Goal: Task Accomplishment & Management: Use online tool/utility

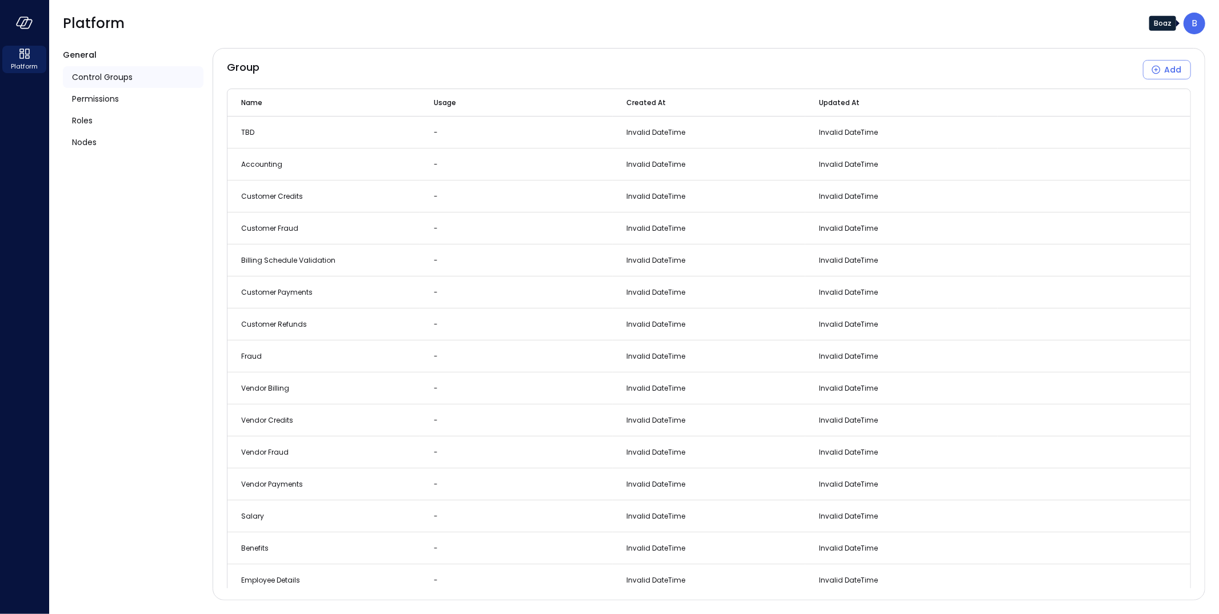
click at [1187, 32] on div "B" at bounding box center [1194, 24] width 22 height 22
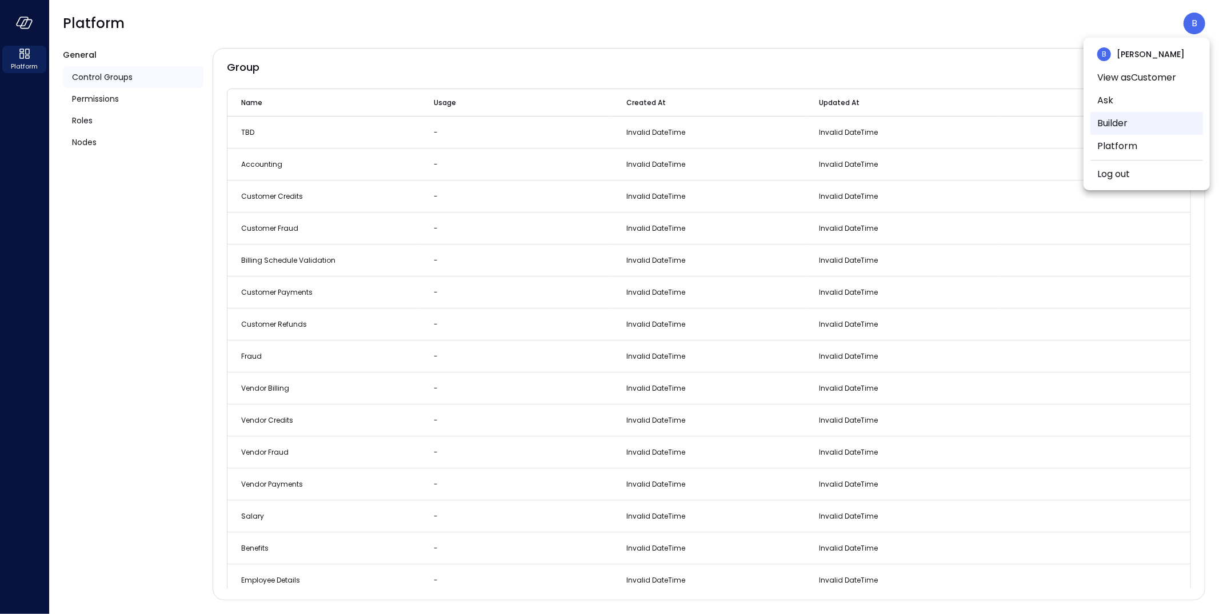
click at [1124, 126] on li "Builder" at bounding box center [1146, 123] width 113 height 23
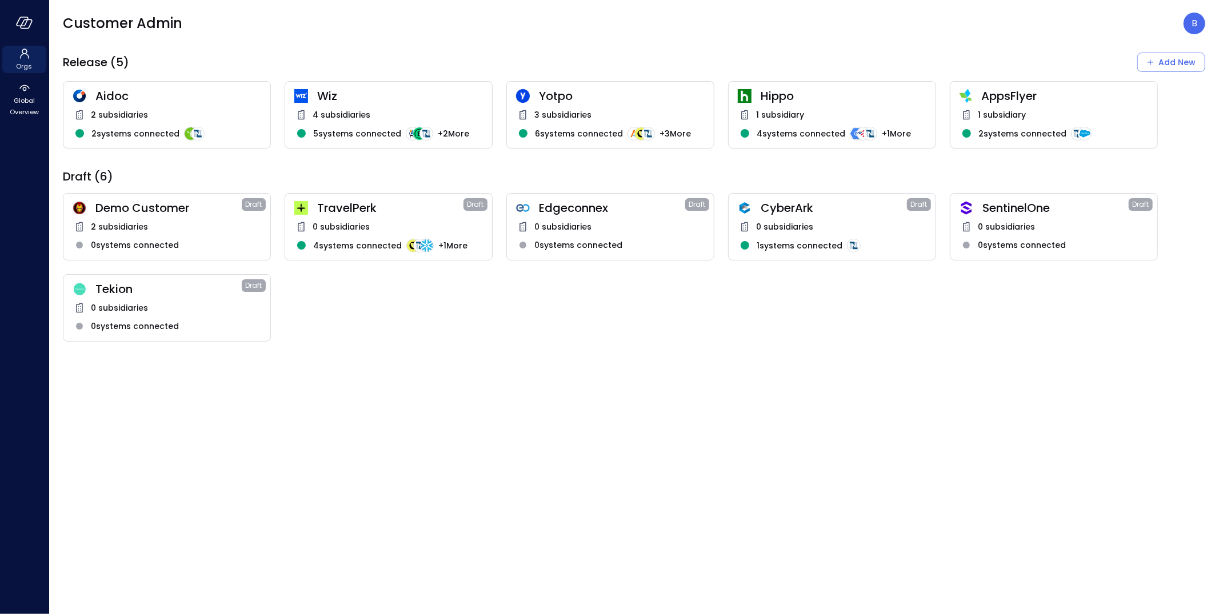
click at [384, 98] on span "Wiz" at bounding box center [400, 96] width 166 height 15
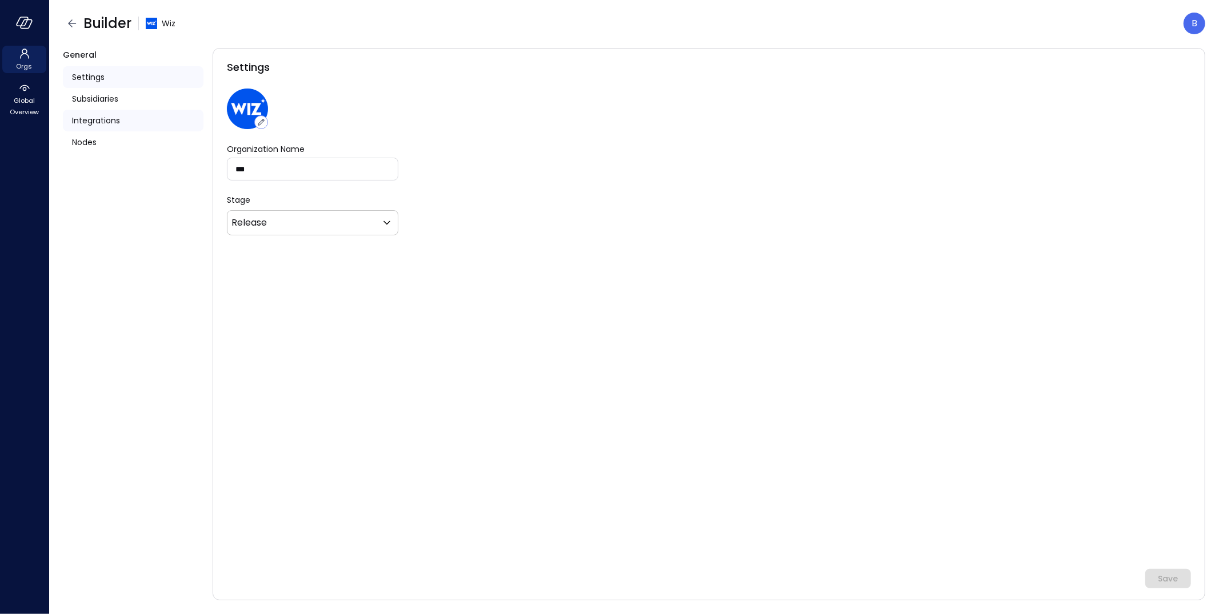
click at [117, 115] on span "Integrations" at bounding box center [96, 120] width 48 height 13
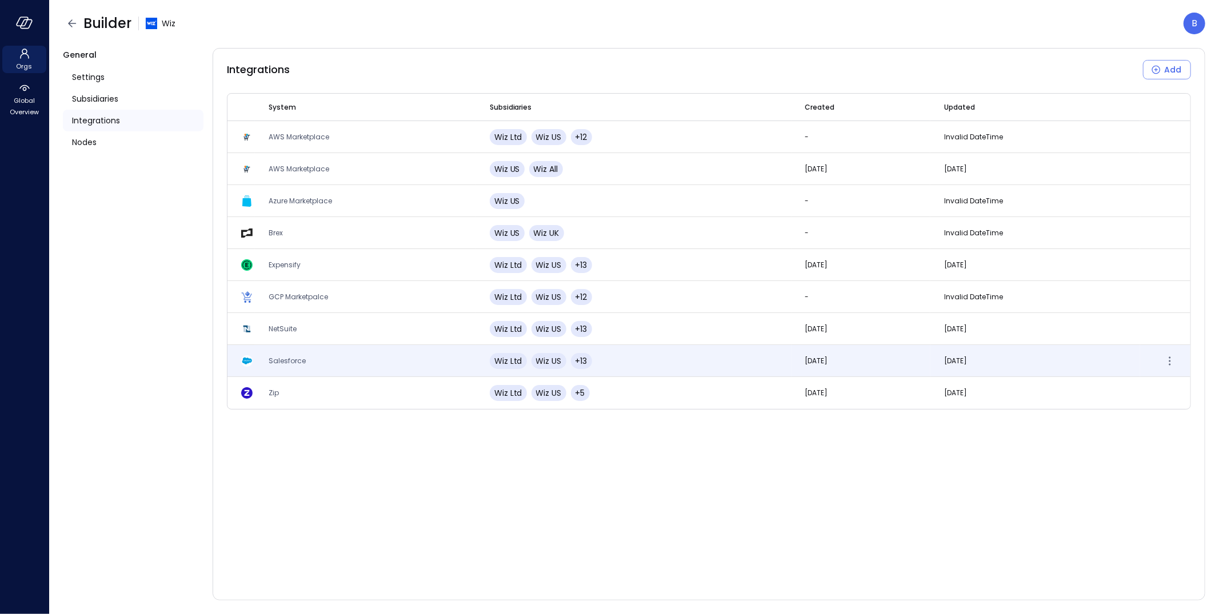
click at [310, 362] on td "Salesforce" at bounding box center [365, 361] width 221 height 32
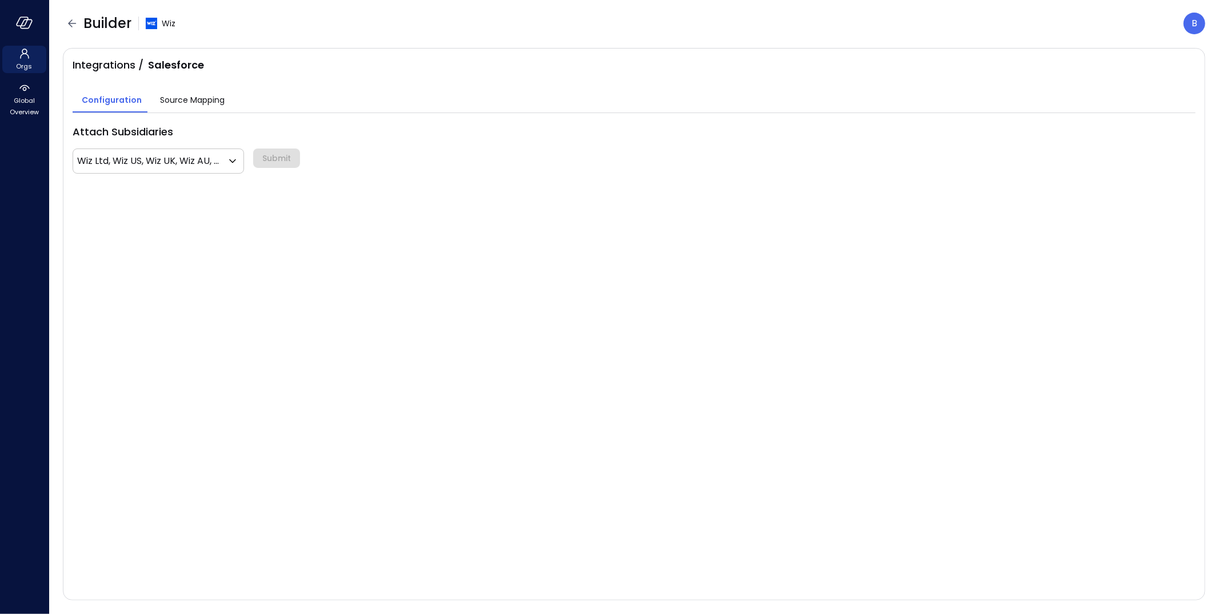
click at [209, 99] on span "Source Mapping" at bounding box center [192, 100] width 65 height 13
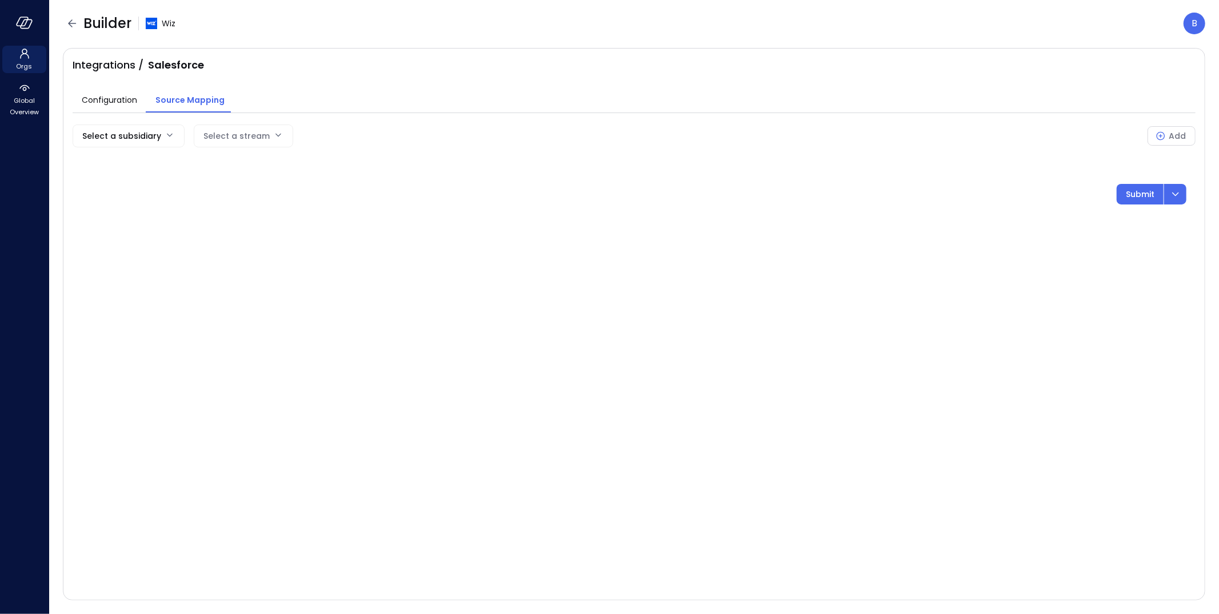
click at [163, 132] on body "Orgs Global Overview Builder Wiz B Integrations / Salesforce Configuration Sour…" at bounding box center [609, 307] width 1219 height 614
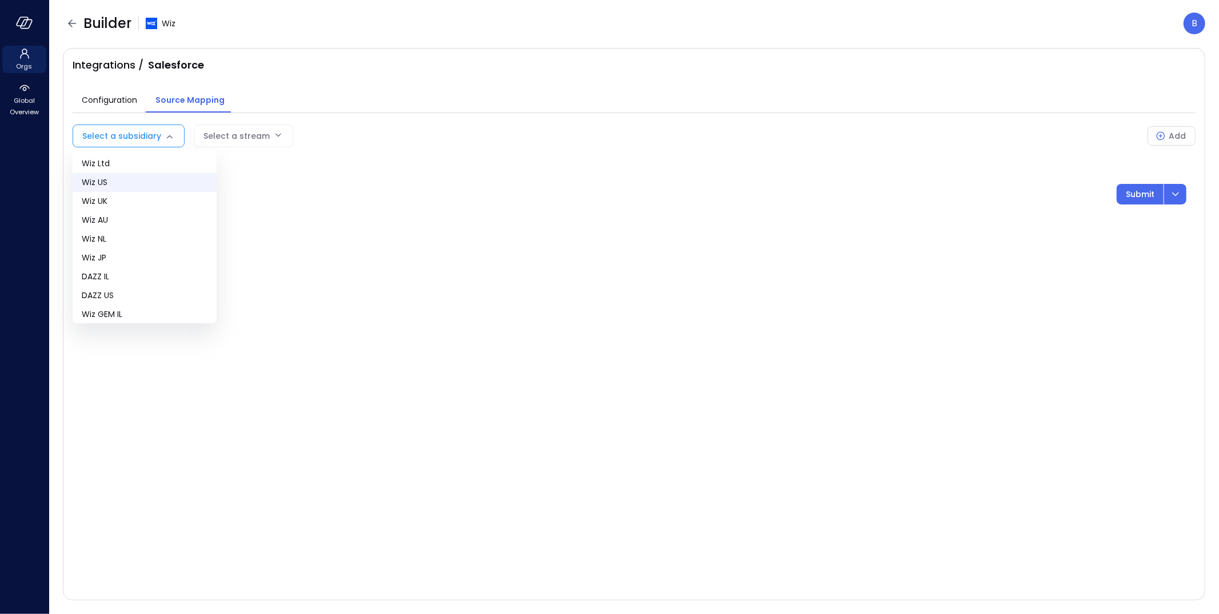
click at [152, 178] on span "Wiz US" at bounding box center [145, 183] width 126 height 12
type input "**"
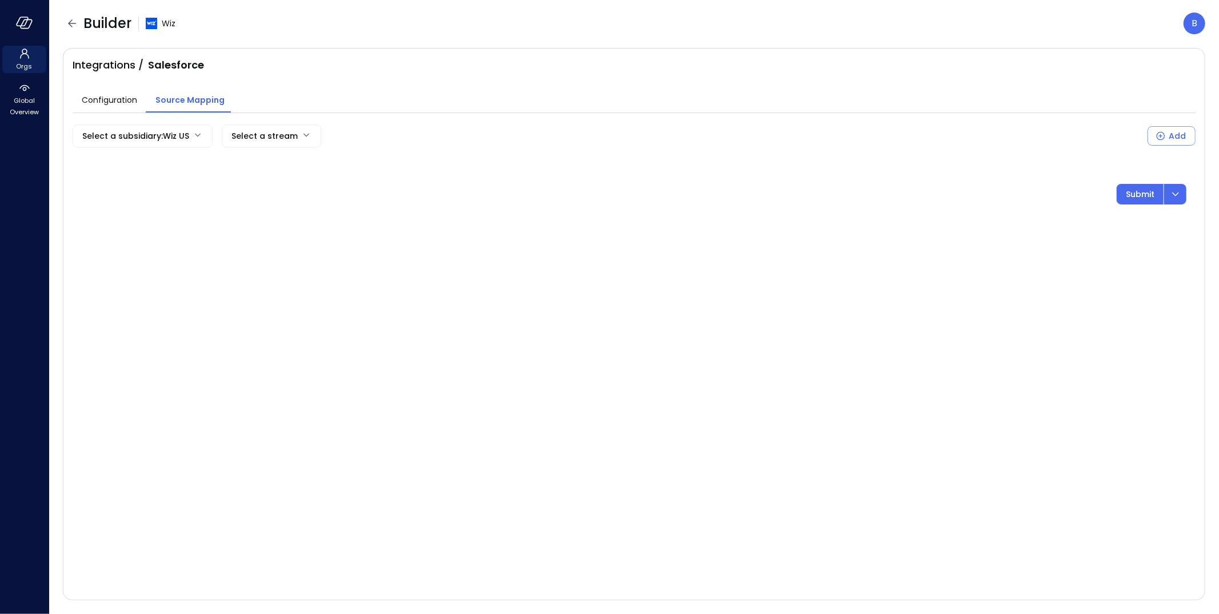
click at [253, 143] on body "Orgs Global Overview Builder Wiz B Integrations / Salesforce Configuration Sour…" at bounding box center [609, 307] width 1219 height 614
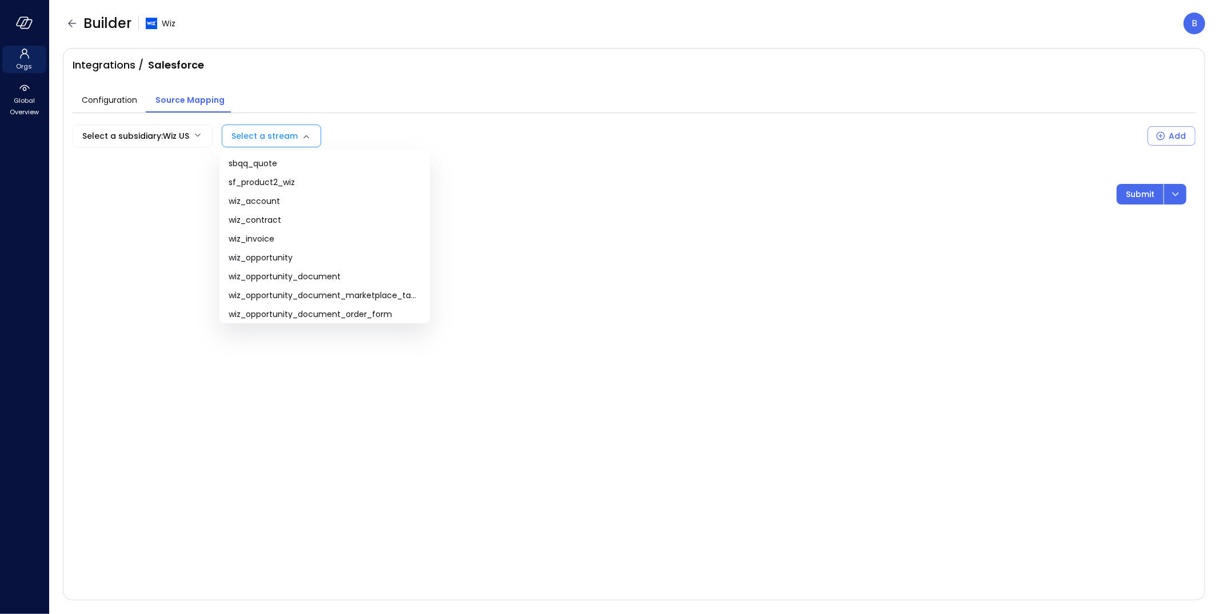
click at [602, 207] on div at bounding box center [609, 307] width 1219 height 614
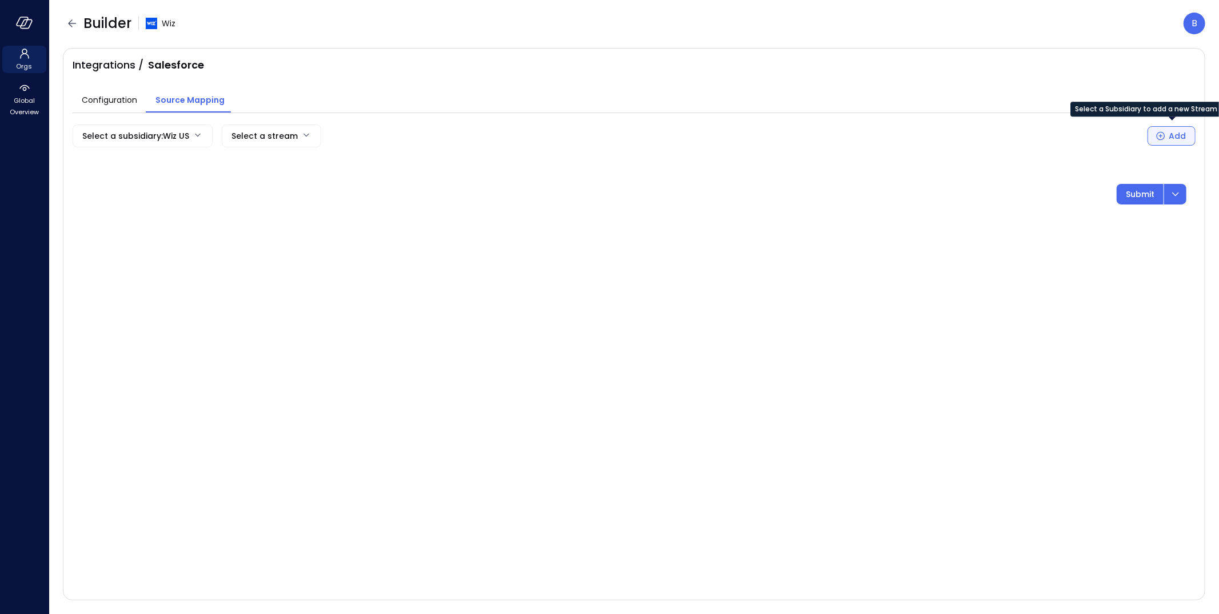
click at [1164, 143] on button "Add" at bounding box center [1171, 135] width 48 height 19
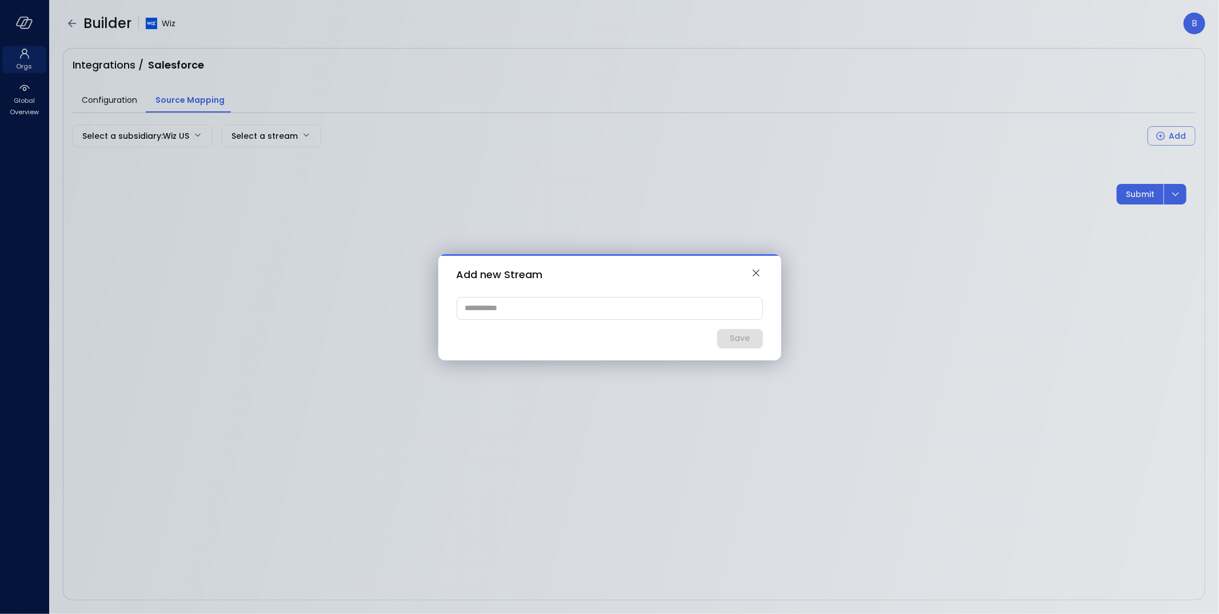
click at [601, 319] on div "​" at bounding box center [609, 308] width 306 height 23
click at [752, 268] on icon "button" at bounding box center [756, 273] width 14 height 14
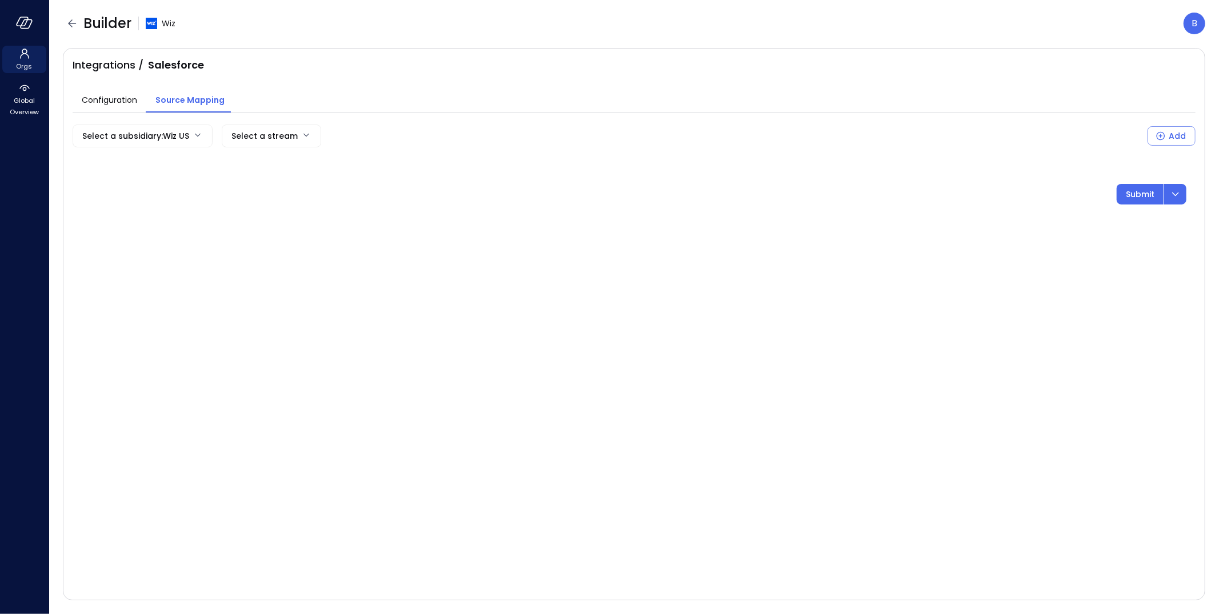
click at [175, 142] on body "Orgs Global Overview Builder Wiz B Integrations / Salesforce Configuration Sour…" at bounding box center [609, 307] width 1219 height 614
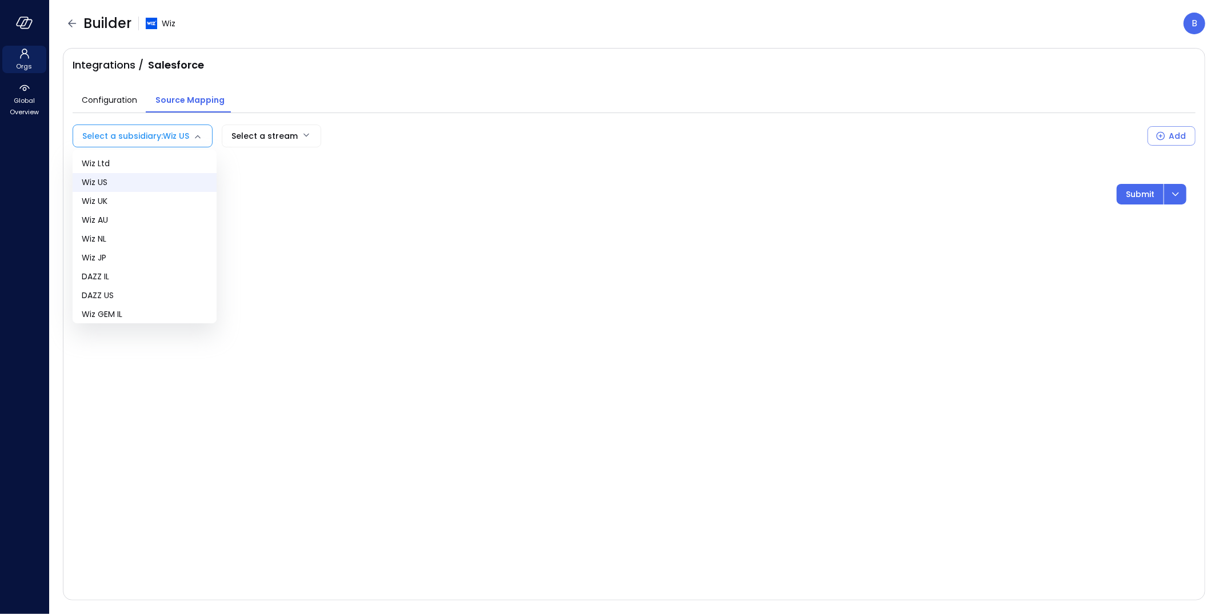
click at [154, 187] on span "Wiz US" at bounding box center [145, 183] width 126 height 12
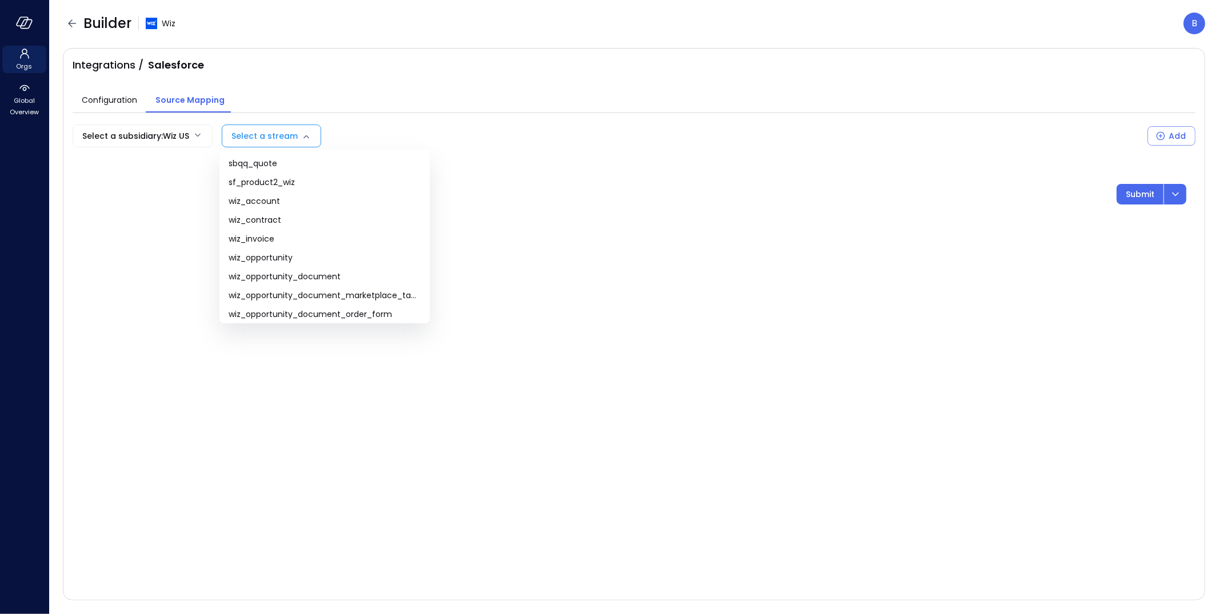
click at [258, 140] on body "Orgs Global Overview Builder Wiz B Integrations / Salesforce Configuration Sour…" at bounding box center [609, 307] width 1219 height 614
click at [262, 201] on span "wiz_account" at bounding box center [325, 201] width 192 height 12
type input "**********"
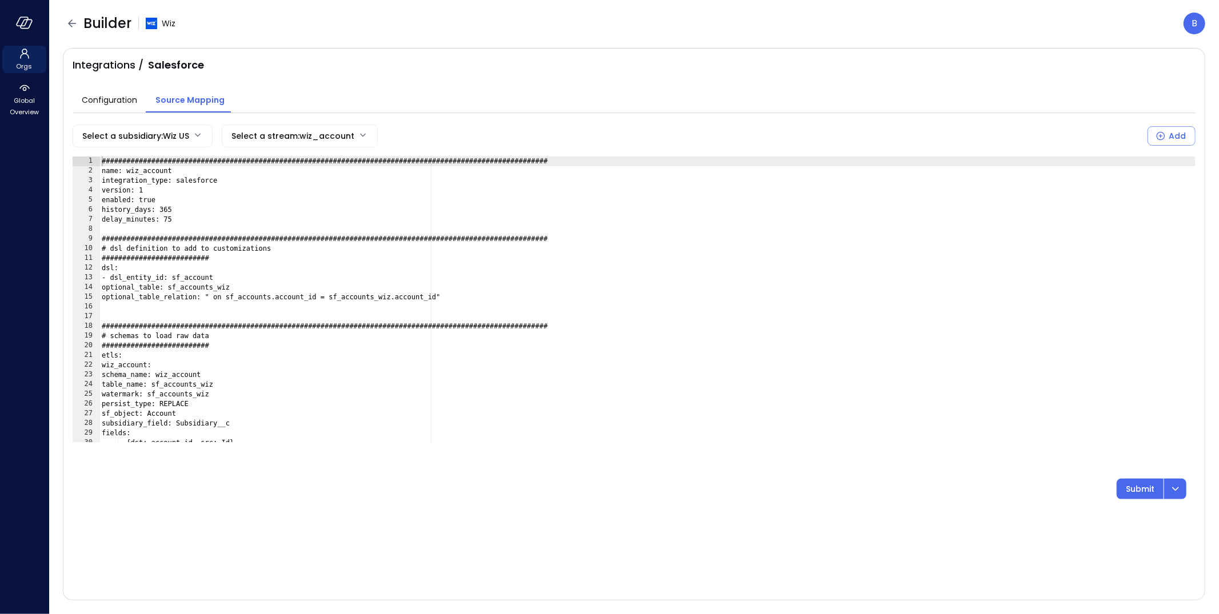
type textarea "**********"
click at [261, 249] on div "###############################################################################…" at bounding box center [647, 309] width 1096 height 305
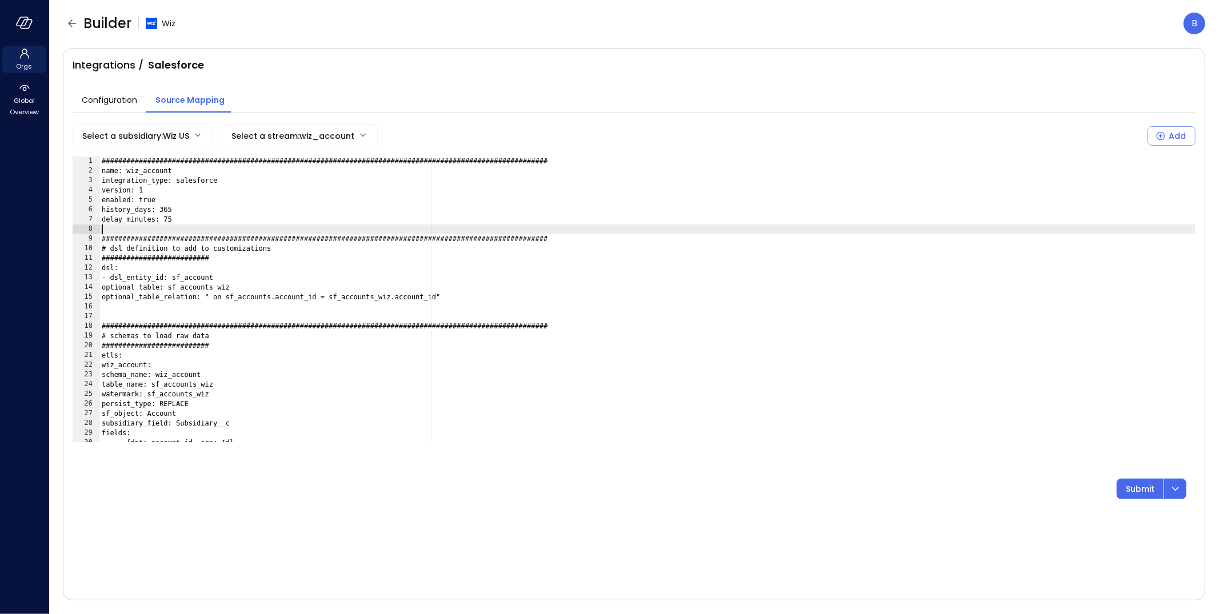
click at [401, 231] on div "###############################################################################…" at bounding box center [647, 309] width 1096 height 305
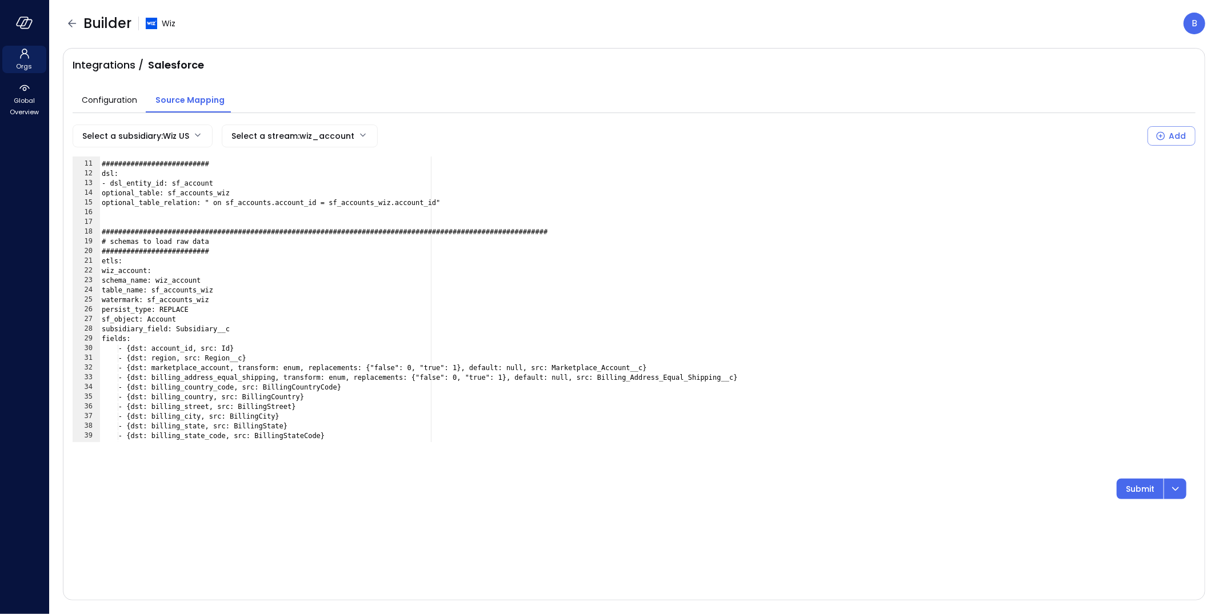
scroll to position [115, 0]
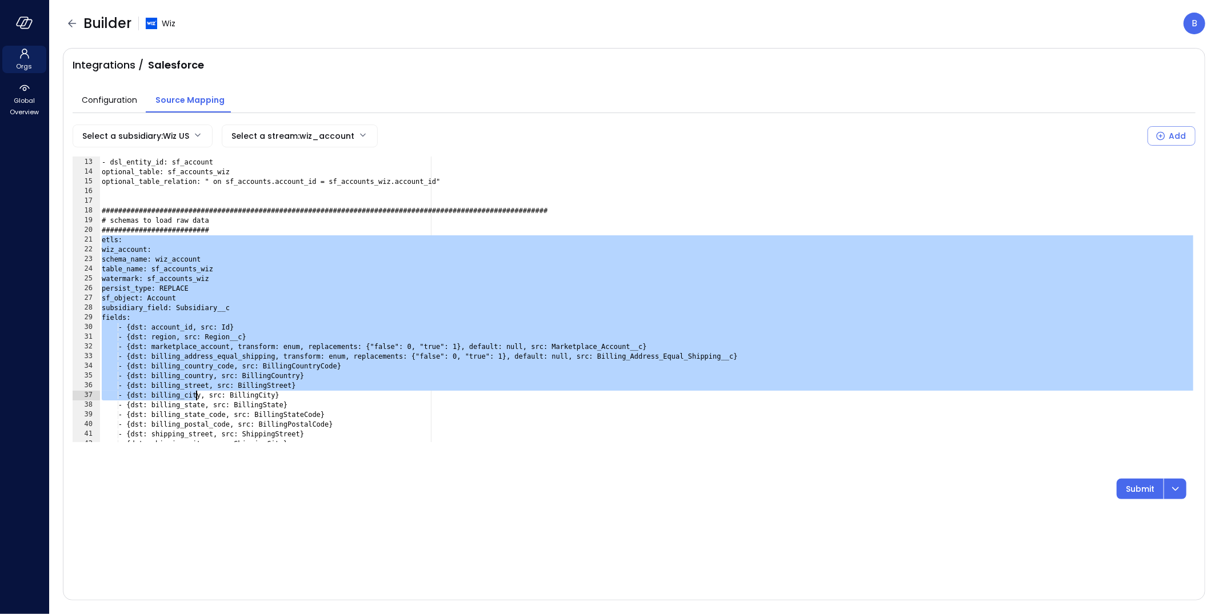
drag, startPoint x: 102, startPoint y: 239, endPoint x: 213, endPoint y: 455, distance: 242.7
click at [213, 455] on div "**********" at bounding box center [634, 312] width 1123 height 375
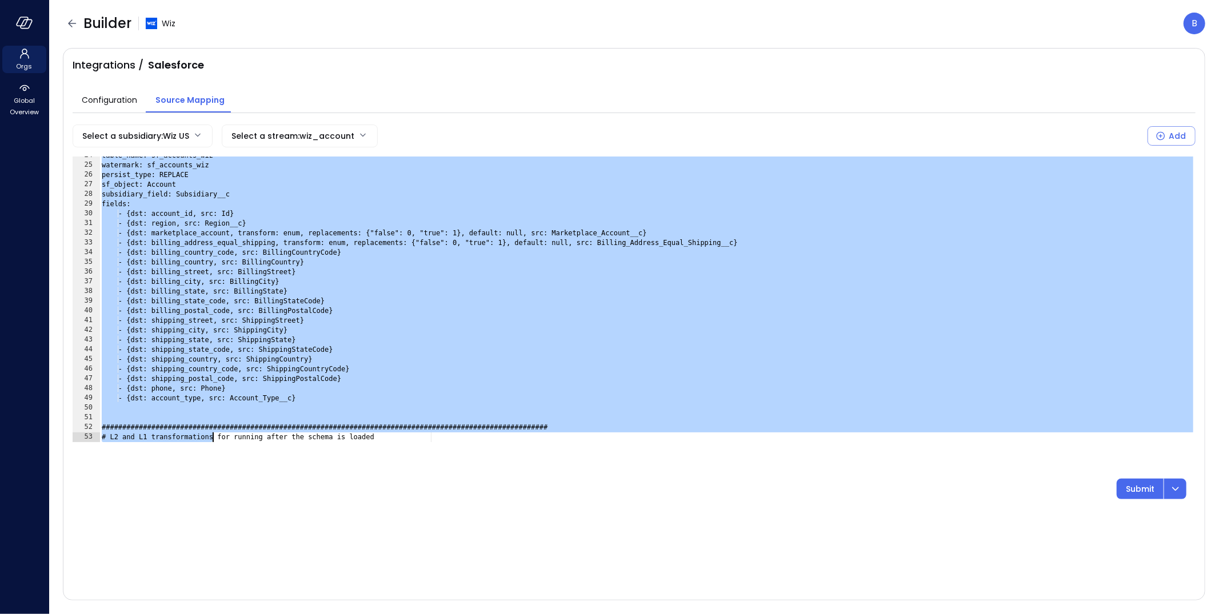
scroll to position [229, 0]
click at [240, 396] on div "table_name: sf_accounts_wiz watermark: sf_accounts_wiz persist_type: REPLACE sf…" at bounding box center [647, 303] width 1096 height 305
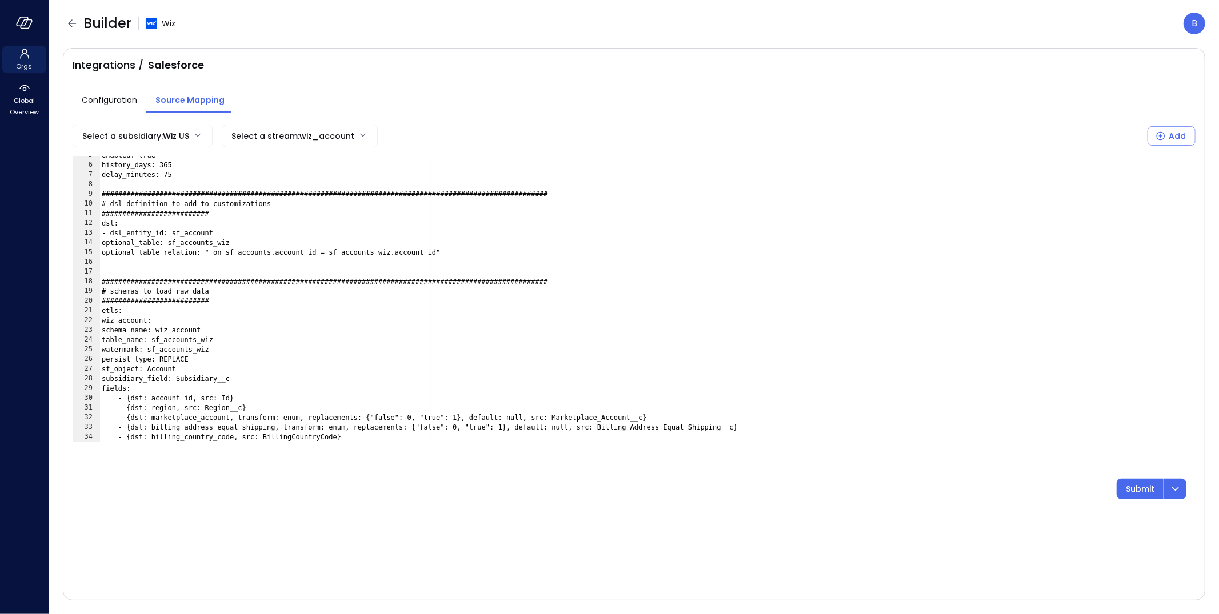
scroll to position [9, 0]
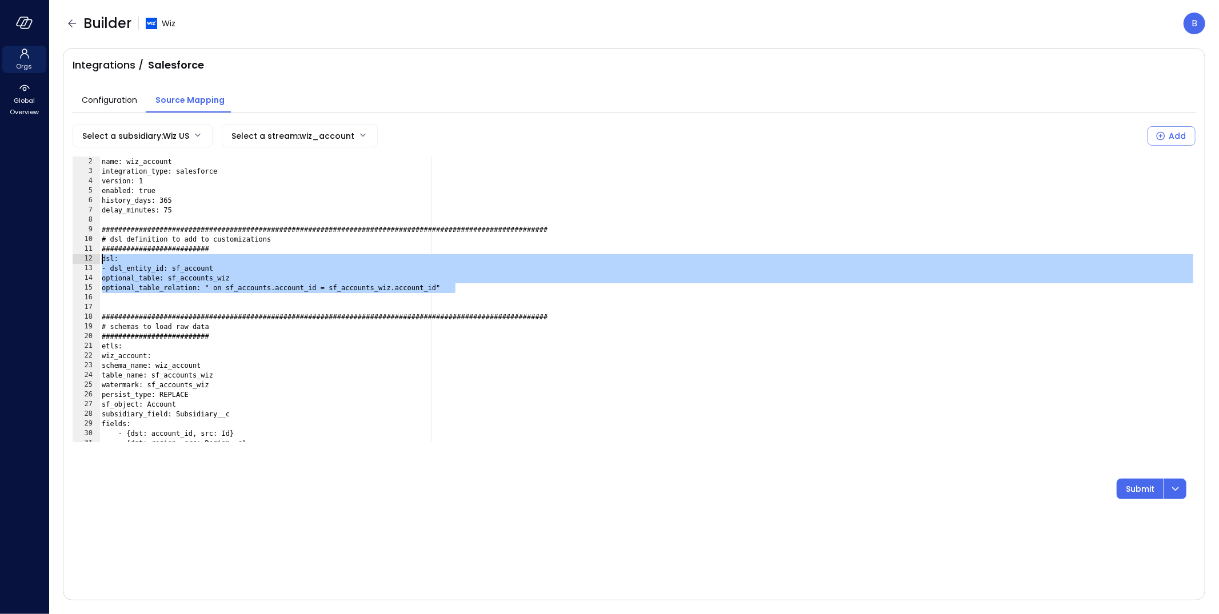
drag, startPoint x: 469, startPoint y: 291, endPoint x: 54, endPoint y: 261, distance: 415.8
click at [54, 261] on div "**********" at bounding box center [633, 330] width 1169 height 567
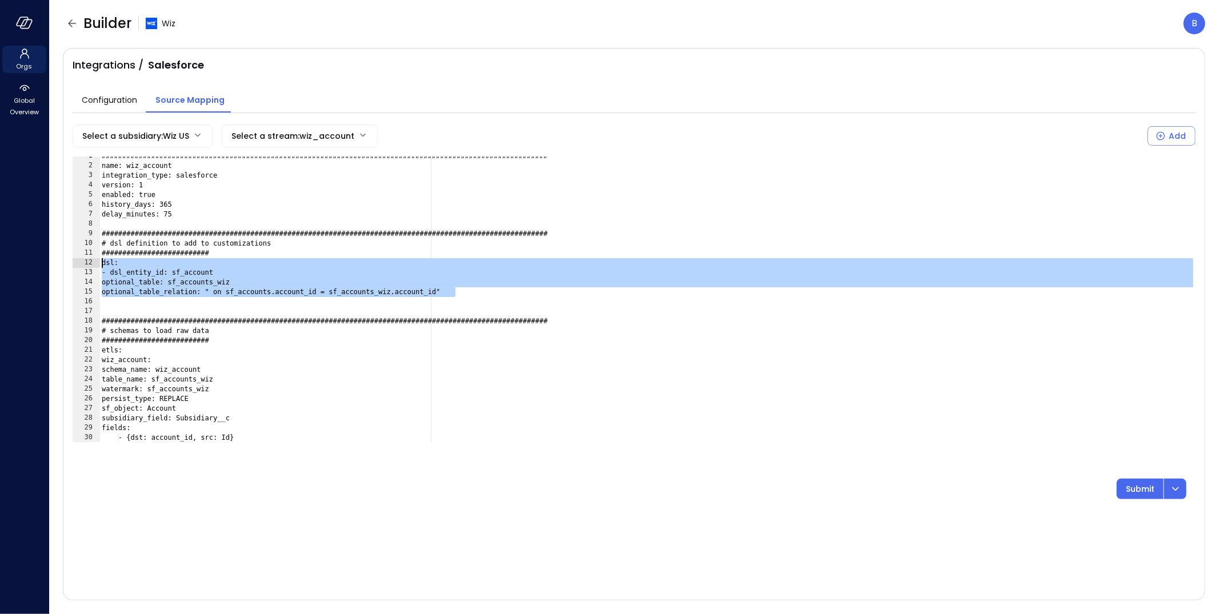
scroll to position [5, 0]
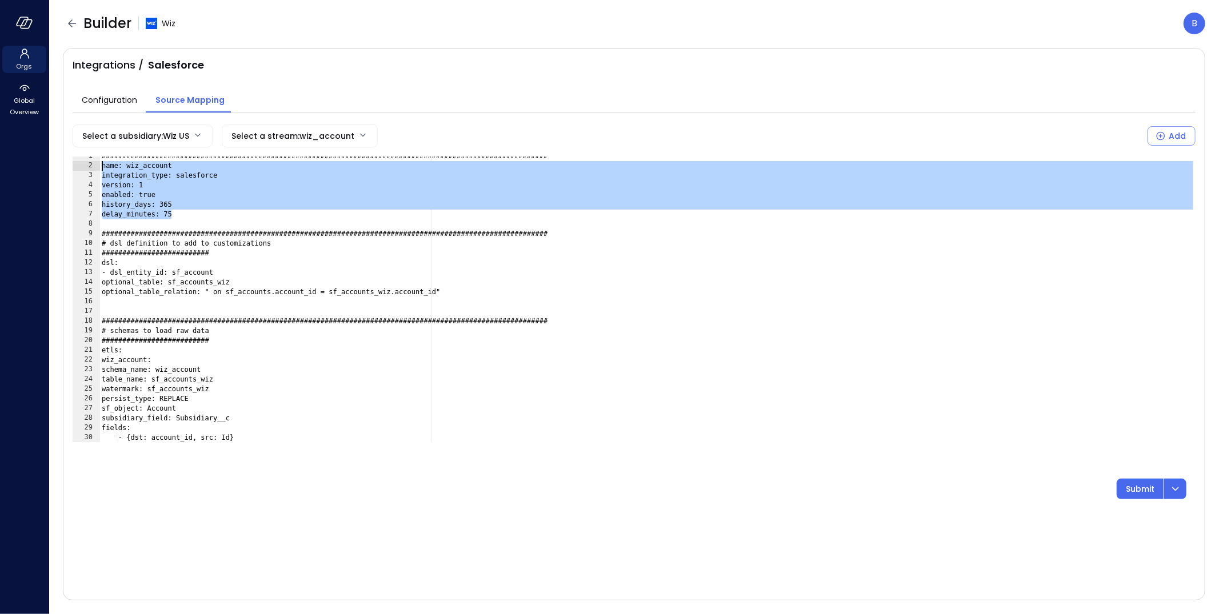
drag, startPoint x: 187, startPoint y: 214, endPoint x: 83, endPoint y: 169, distance: 113.3
click at [83, 169] on div "**********" at bounding box center [634, 300] width 1123 height 286
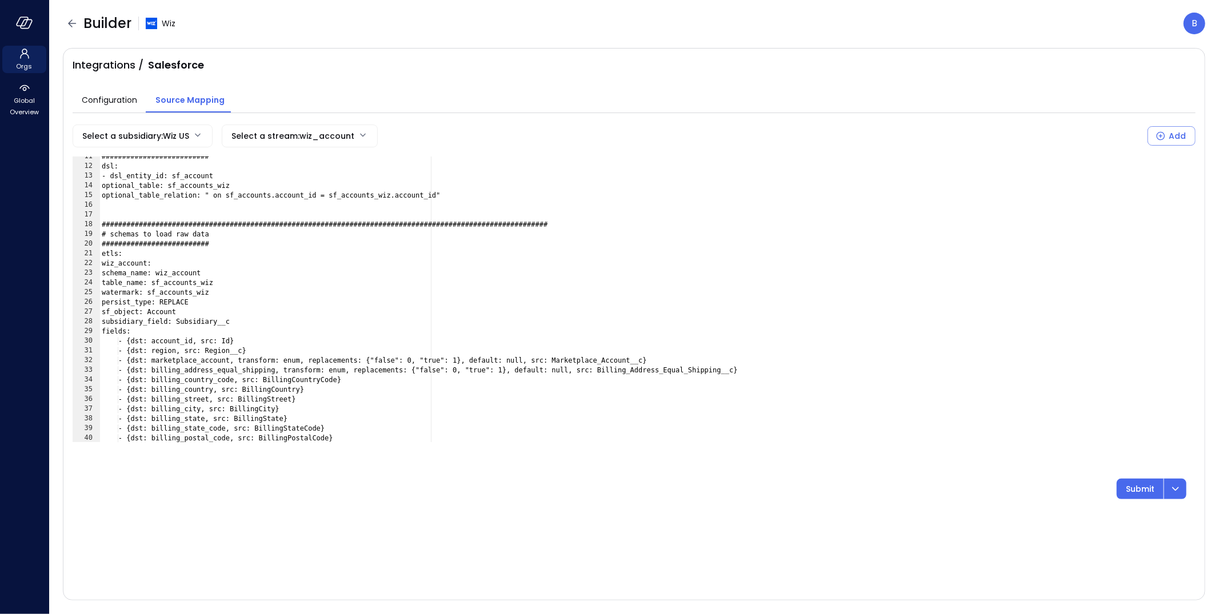
scroll to position [126, 0]
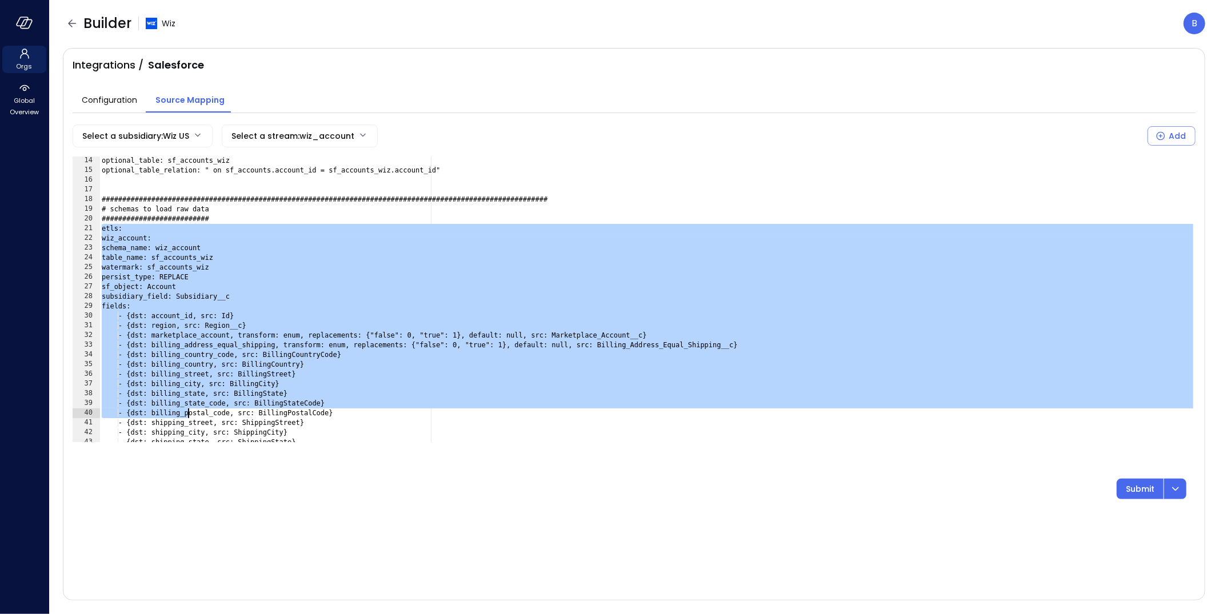
drag, startPoint x: 100, startPoint y: 231, endPoint x: 189, endPoint y: 428, distance: 216.3
click at [189, 428] on div "optional_table: sf_accounts_wiz optional_table_relation: " on sf_accounts.accou…" at bounding box center [647, 308] width 1096 height 305
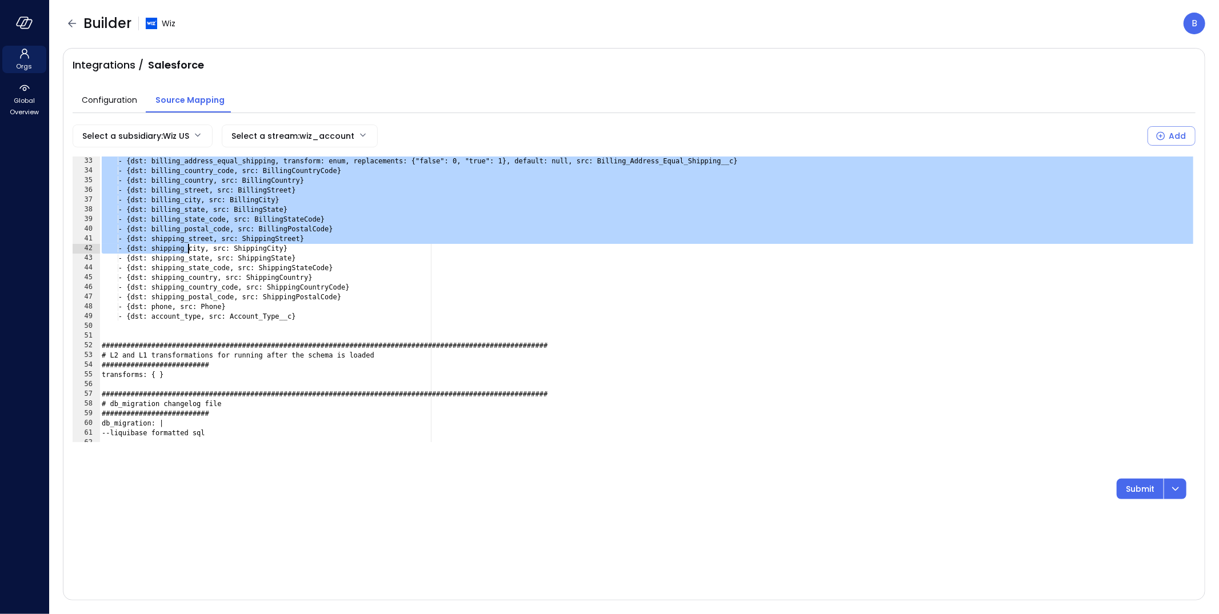
scroll to position [358, 0]
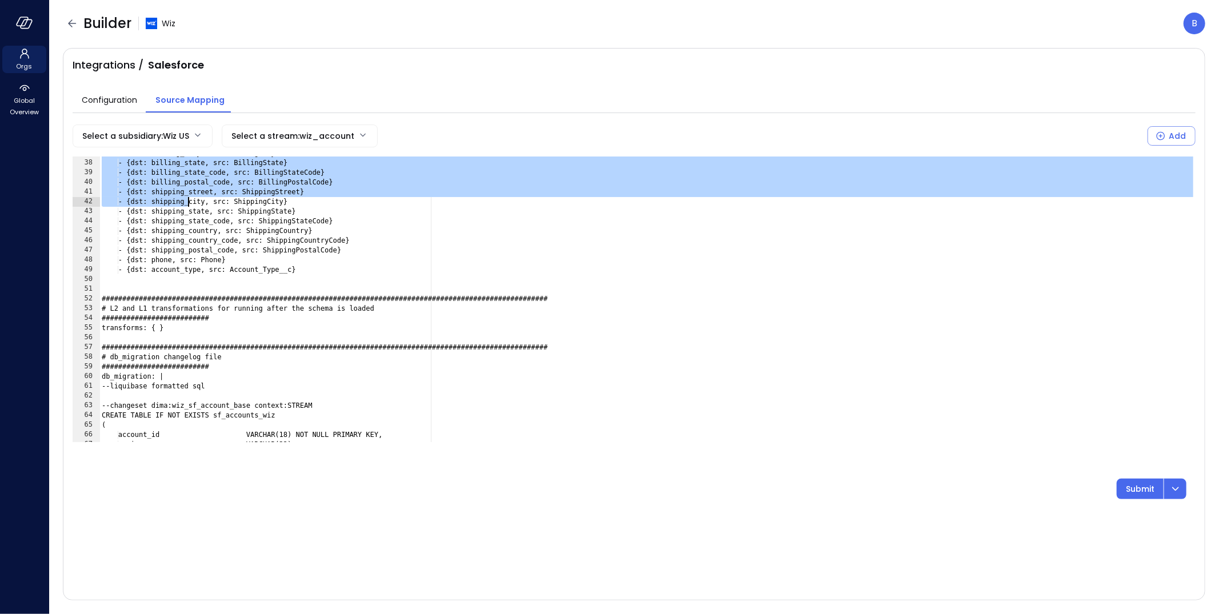
click at [131, 323] on div "- {dst: billing_city, src: BillingCity} - {dst: billing_state, src: BillingStat…" at bounding box center [647, 301] width 1096 height 305
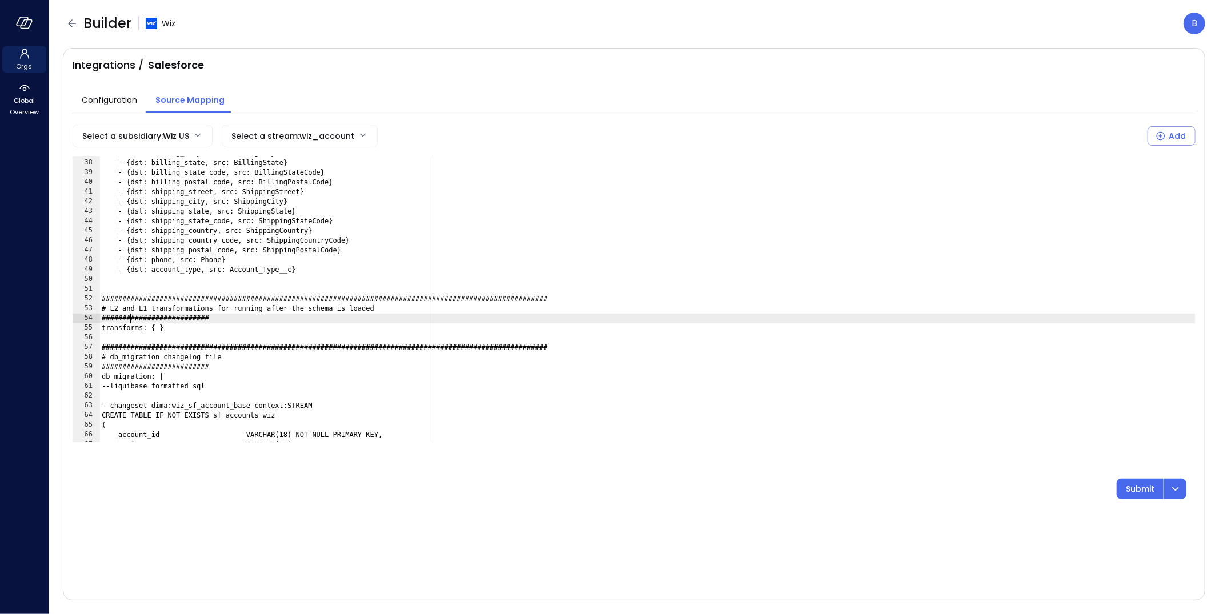
click at [131, 323] on div "- {dst: billing_city, src: BillingCity} - {dst: billing_state, src: BillingStat…" at bounding box center [647, 301] width 1096 height 305
click at [133, 331] on div "- {dst: billing_city, src: BillingCity} - {dst: billing_state, src: BillingStat…" at bounding box center [647, 301] width 1096 height 305
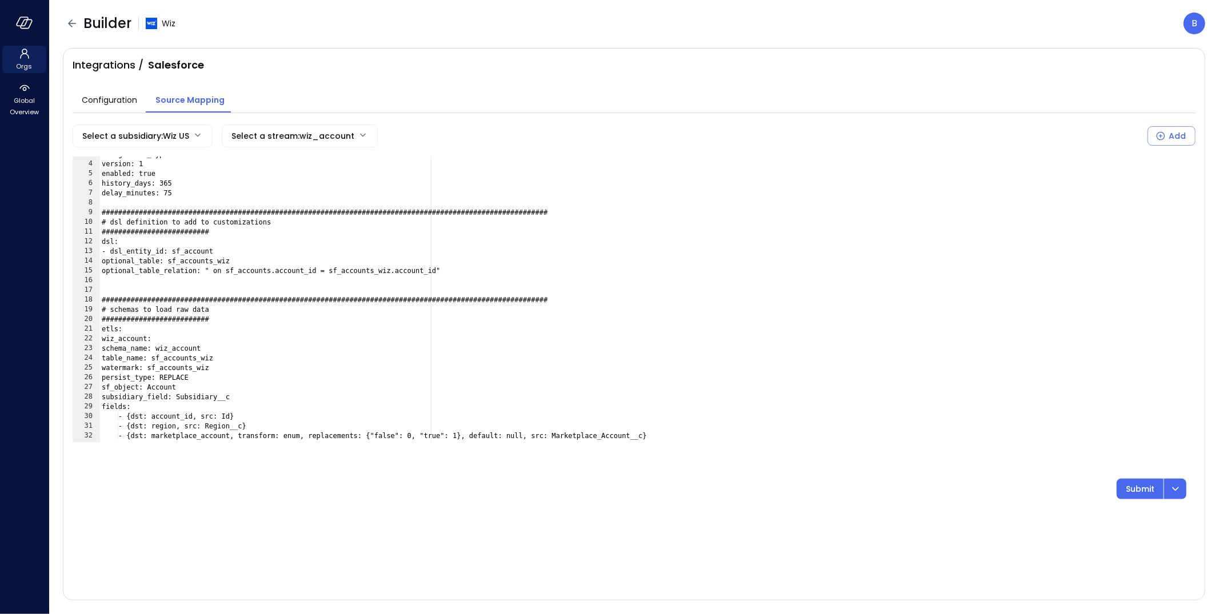
scroll to position [0, 0]
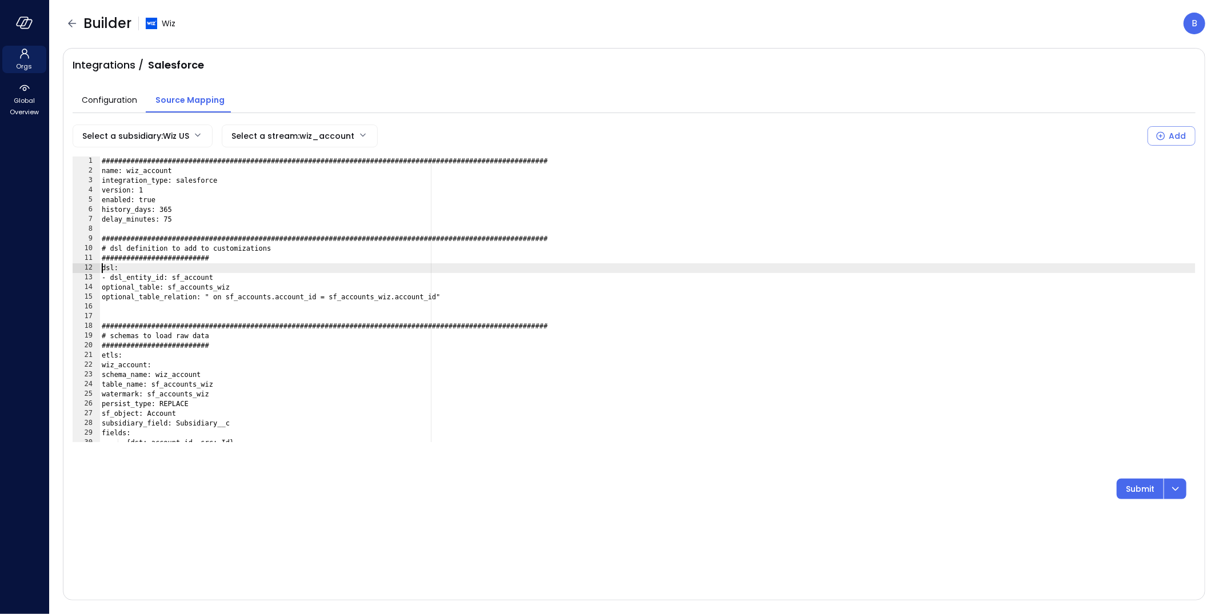
click at [103, 268] on div "###############################################################################…" at bounding box center [647, 309] width 1096 height 305
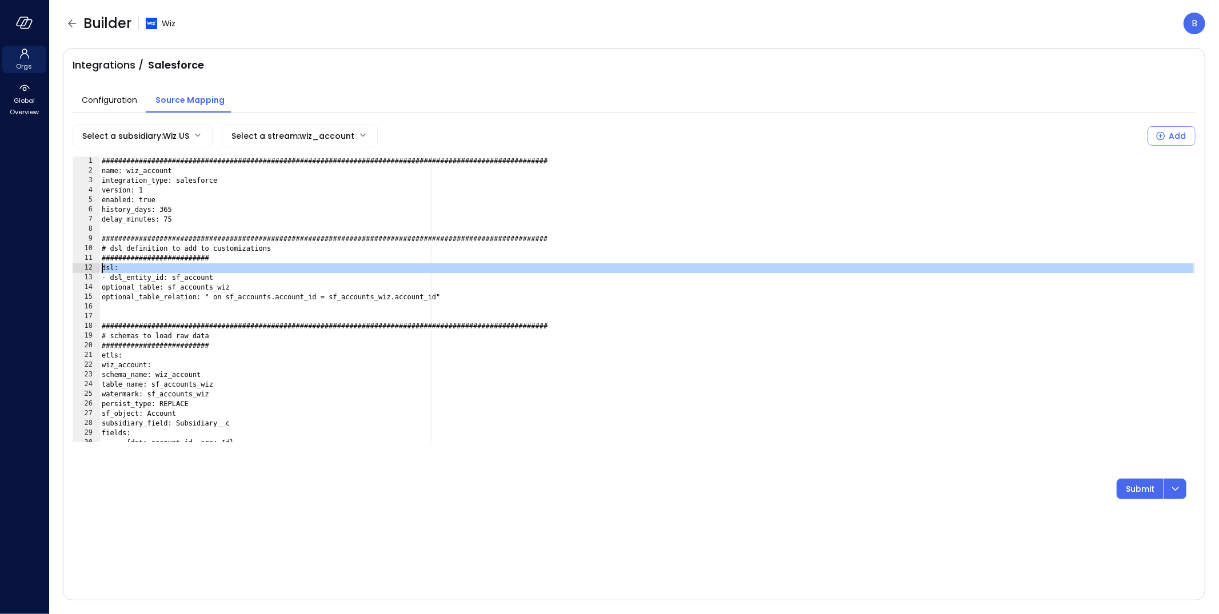
click at [103, 268] on div "###############################################################################…" at bounding box center [647, 309] width 1096 height 305
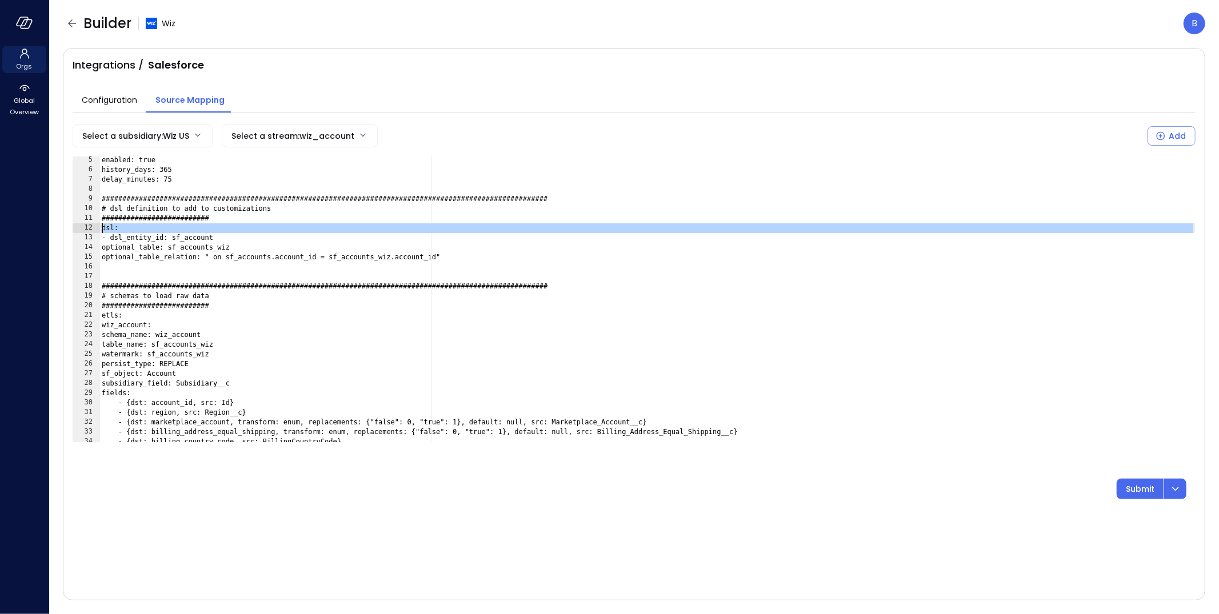
scroll to position [62, 0]
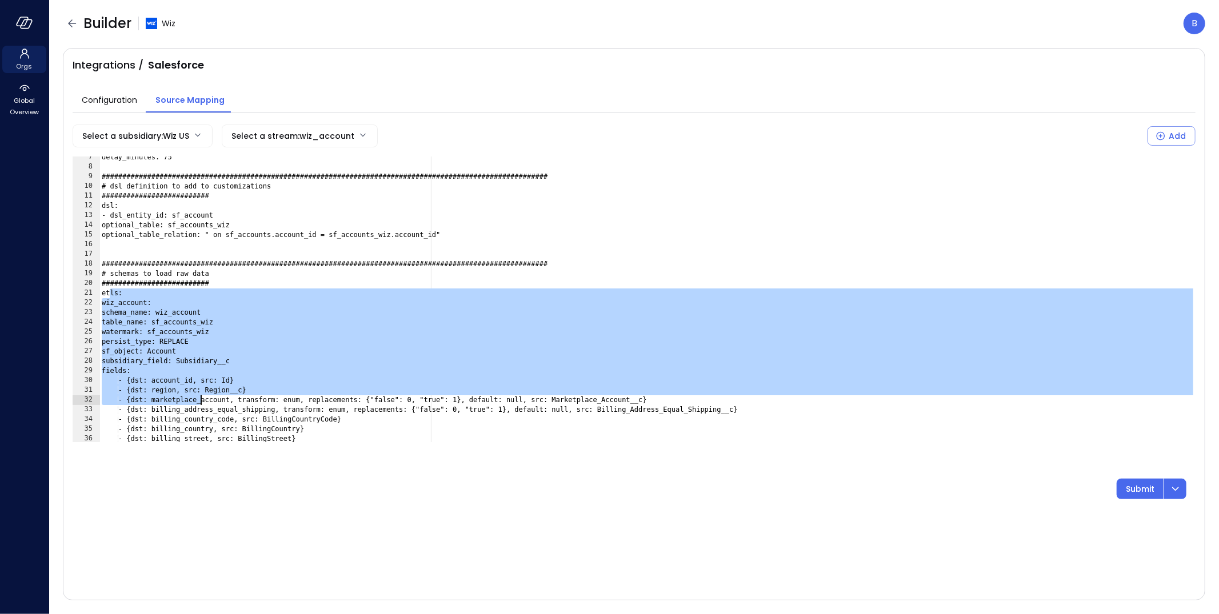
drag, startPoint x: 111, startPoint y: 292, endPoint x: 199, endPoint y: 404, distance: 142.0
click at [200, 404] on div "delay_minutes: 75 #############################################################…" at bounding box center [647, 305] width 1096 height 305
type textarea "**********"
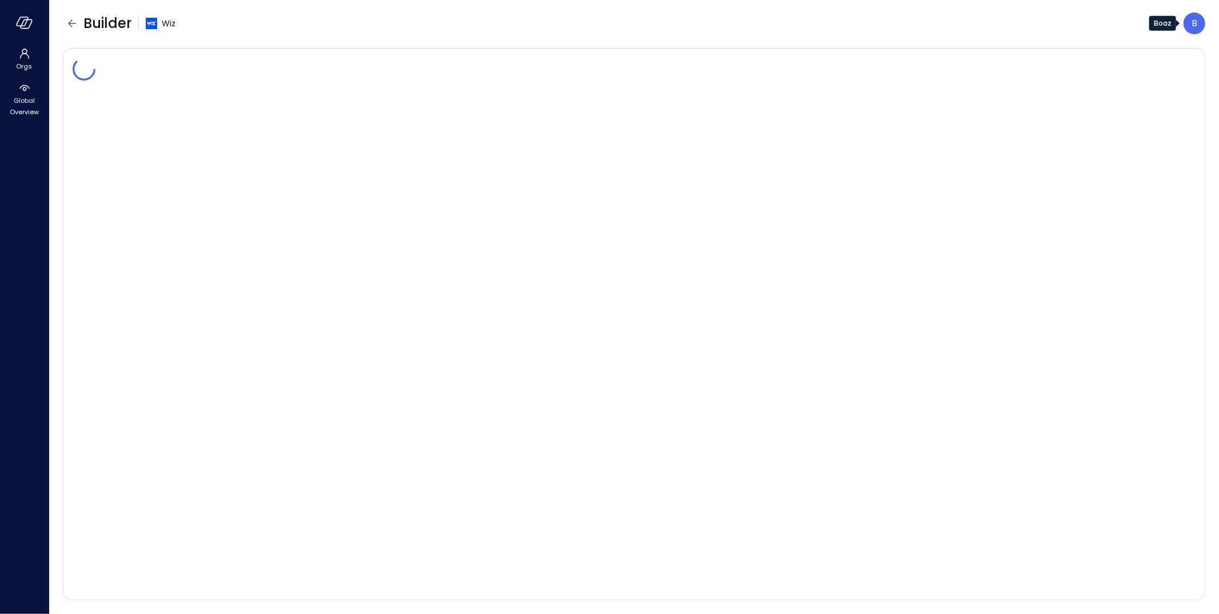
click at [1195, 25] on p "B" at bounding box center [1194, 24] width 6 height 14
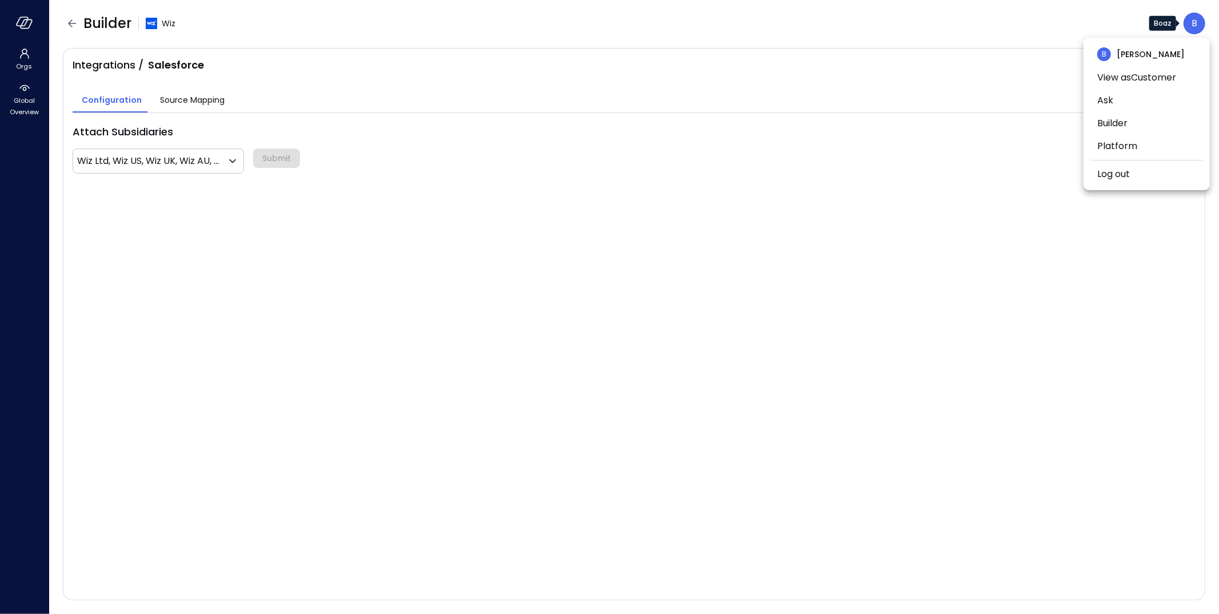
click at [184, 110] on div at bounding box center [609, 307] width 1219 height 614
click at [188, 103] on span "Source Mapping" at bounding box center [192, 100] width 65 height 13
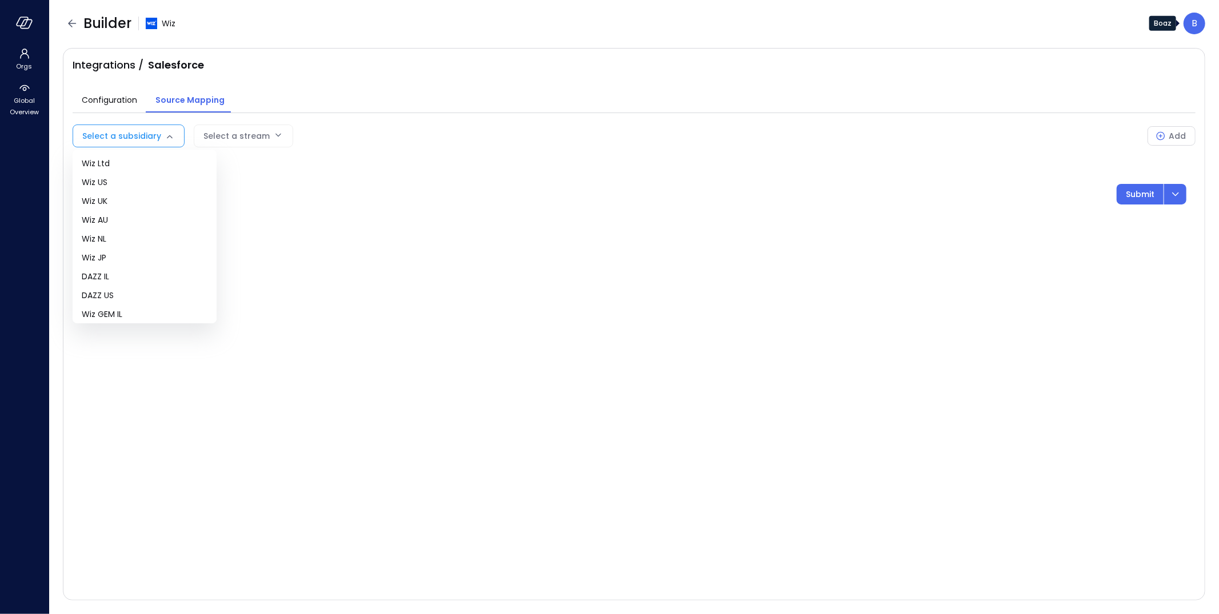
click at [150, 137] on body "Orgs Global Overview Builder Wiz B Integrations / Salesforce Configuration Sour…" at bounding box center [609, 307] width 1219 height 614
click at [137, 179] on span "Wiz US" at bounding box center [145, 183] width 126 height 12
type input "**"
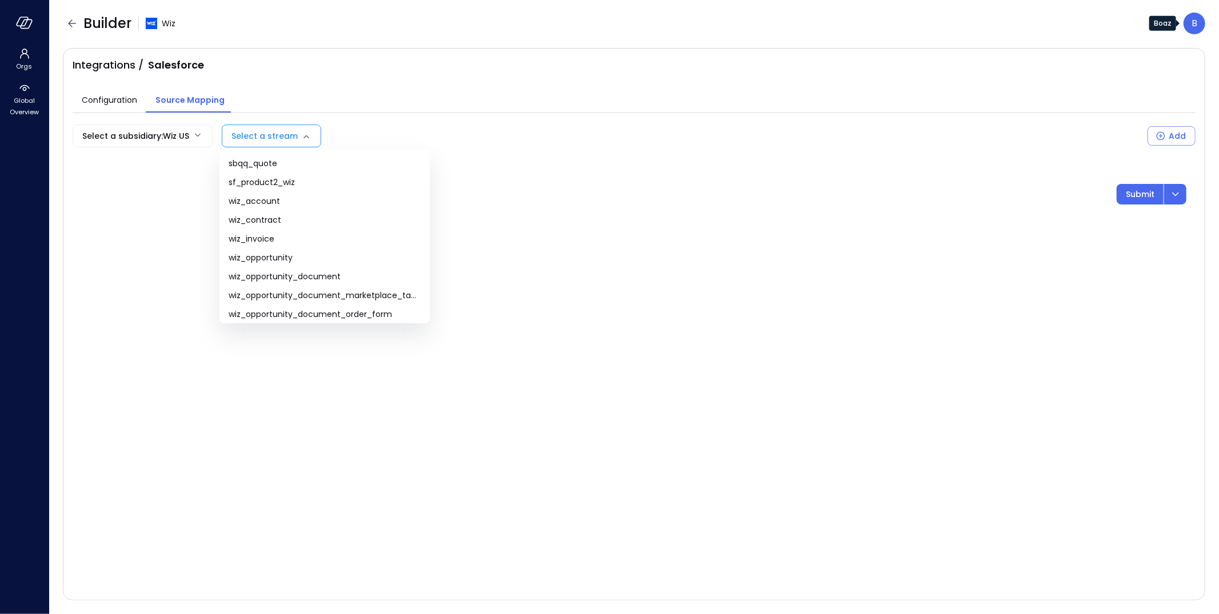
click at [266, 131] on body "Orgs Global Overview Builder Wiz B Integrations / Salesforce Configuration Sour…" at bounding box center [609, 307] width 1219 height 614
click at [263, 202] on span "wiz_account" at bounding box center [325, 201] width 192 height 12
type input "**********"
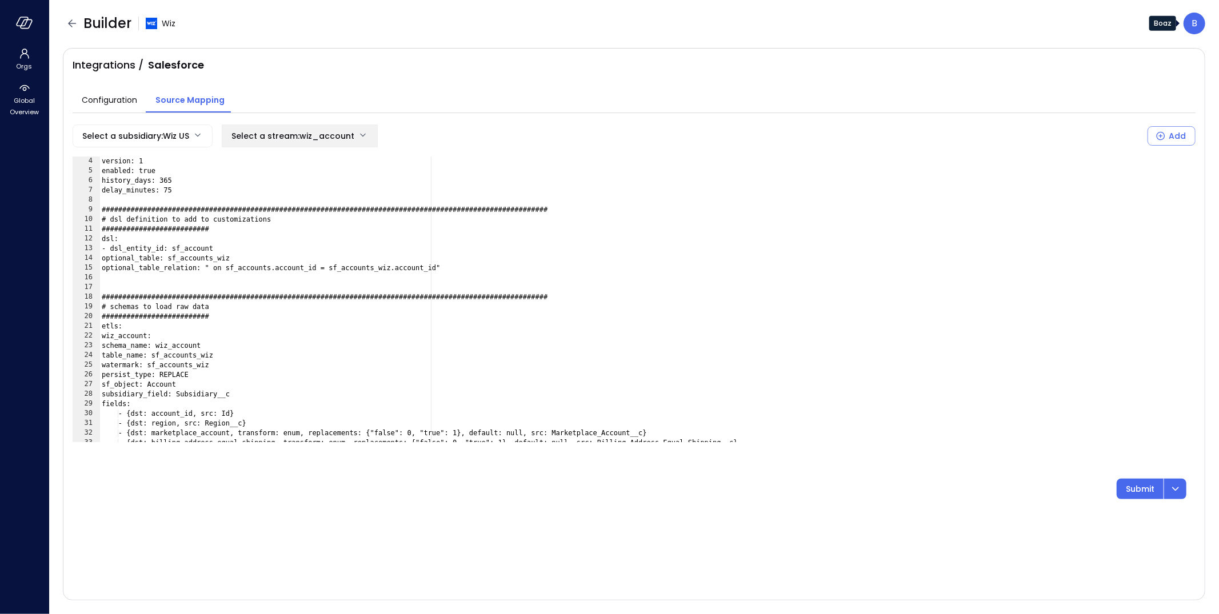
scroll to position [29, 0]
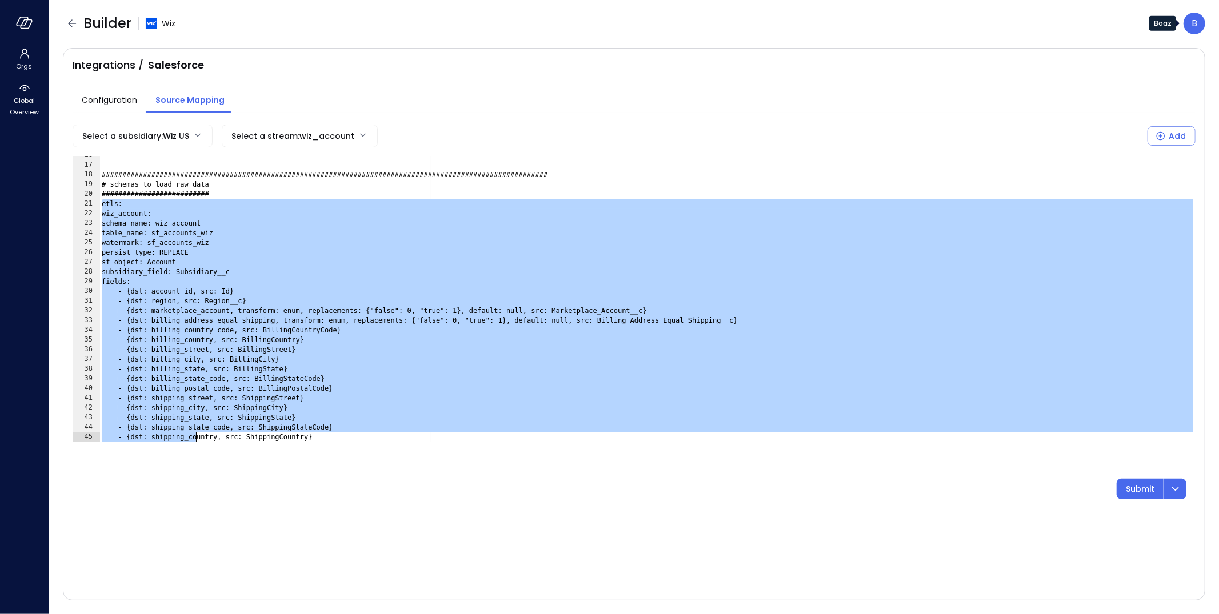
drag, startPoint x: 103, startPoint y: 323, endPoint x: 196, endPoint y: 458, distance: 163.9
click at [196, 459] on div "**********" at bounding box center [634, 312] width 1123 height 375
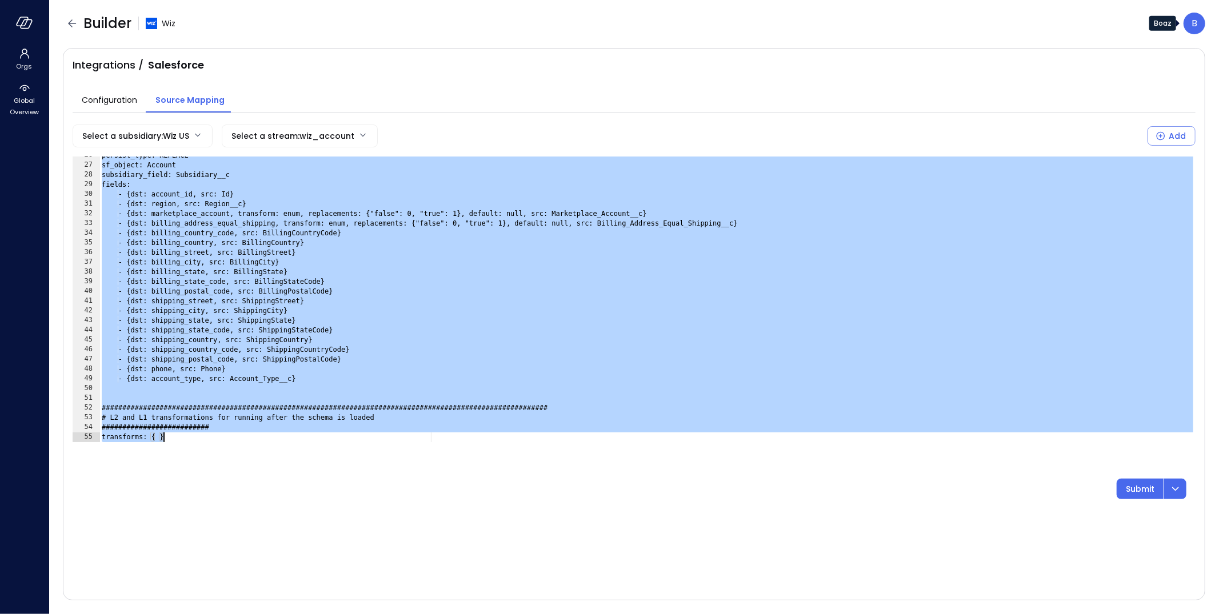
click at [281, 343] on div "persist_type: REPLACE sf_object: Account subsidiary_field: Subsidiary__c fields…" at bounding box center [647, 303] width 1096 height 305
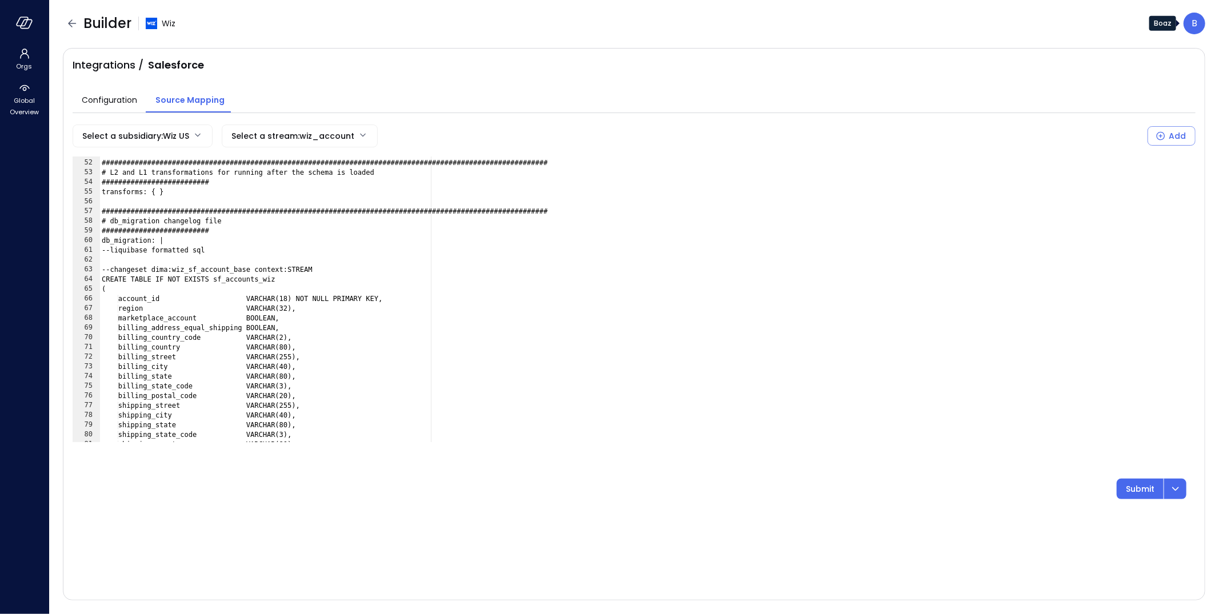
scroll to position [496, 0]
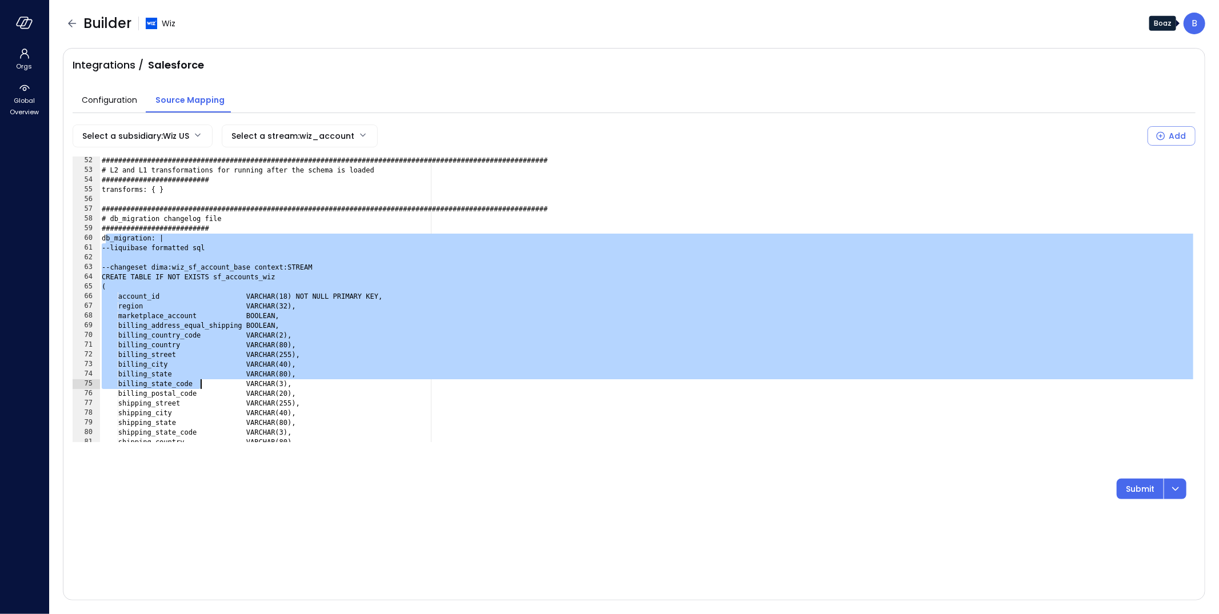
drag, startPoint x: 105, startPoint y: 239, endPoint x: 201, endPoint y: 382, distance: 171.6
click at [201, 382] on div "###############################################################################…" at bounding box center [647, 308] width 1096 height 305
click at [232, 379] on div "###############################################################################…" at bounding box center [647, 308] width 1096 height 305
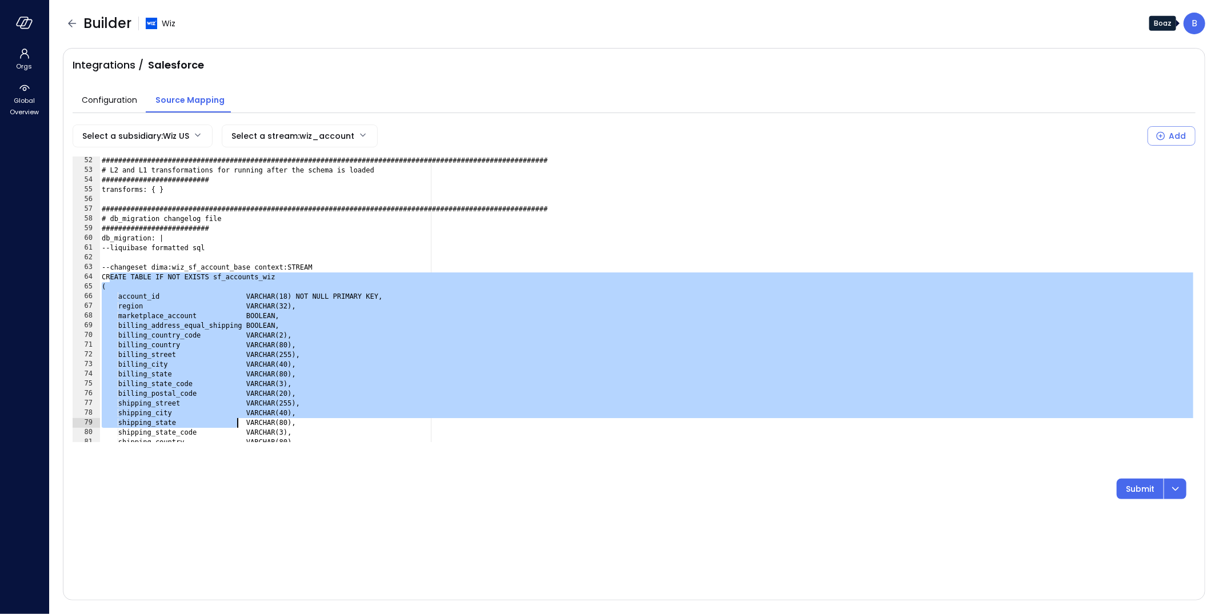
drag, startPoint x: 109, startPoint y: 277, endPoint x: 238, endPoint y: 428, distance: 198.5
click at [238, 428] on div "###############################################################################…" at bounding box center [647, 308] width 1096 height 305
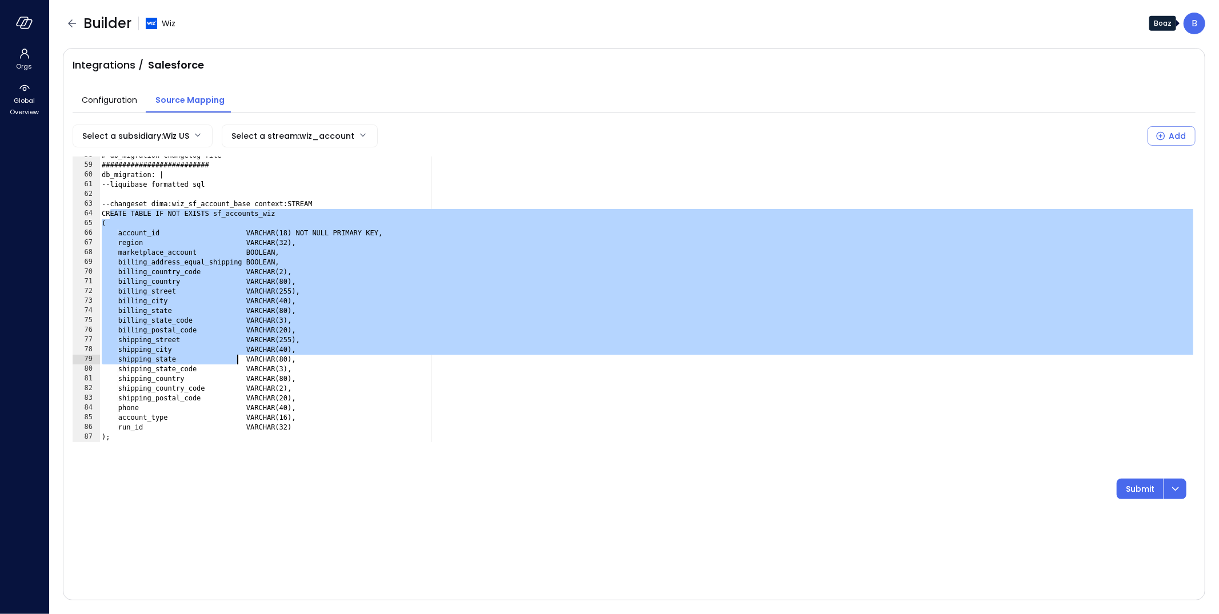
click at [208, 336] on div "# db_migration changelog file ########################## db_migration: | --liqu…" at bounding box center [647, 303] width 1096 height 305
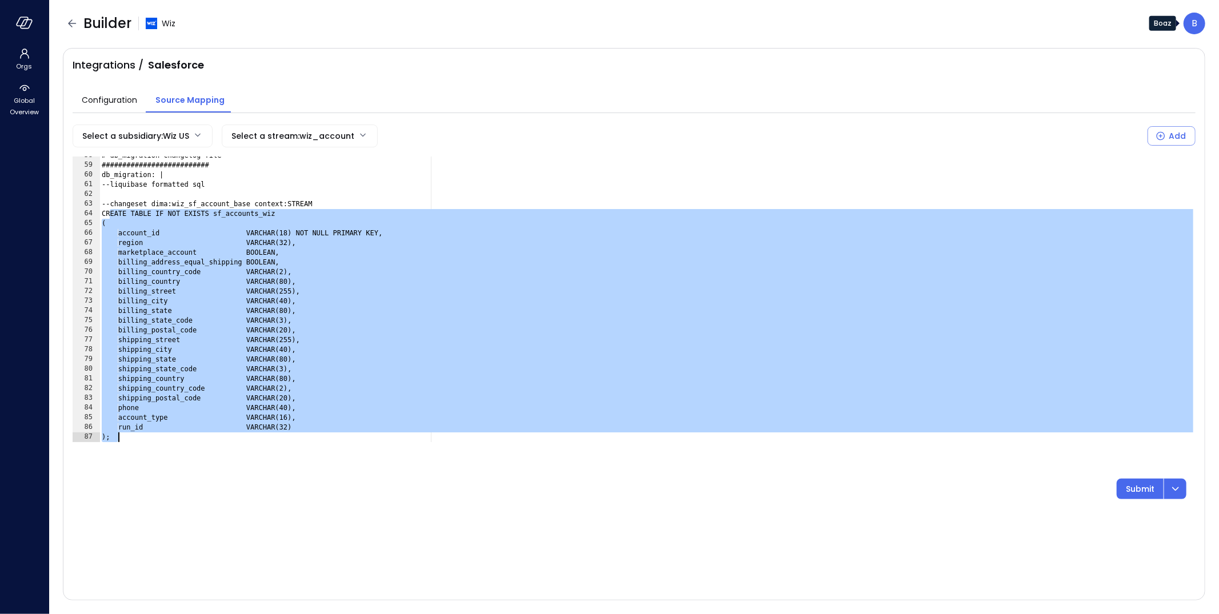
drag, startPoint x: 111, startPoint y: 217, endPoint x: 146, endPoint y: 439, distance: 224.9
click at [146, 439] on div "# db_migration changelog file ########################## db_migration: | --liqu…" at bounding box center [647, 303] width 1096 height 305
click at [420, 251] on div "# db_migration changelog file ########################## db_migration: | --liqu…" at bounding box center [647, 303] width 1096 height 305
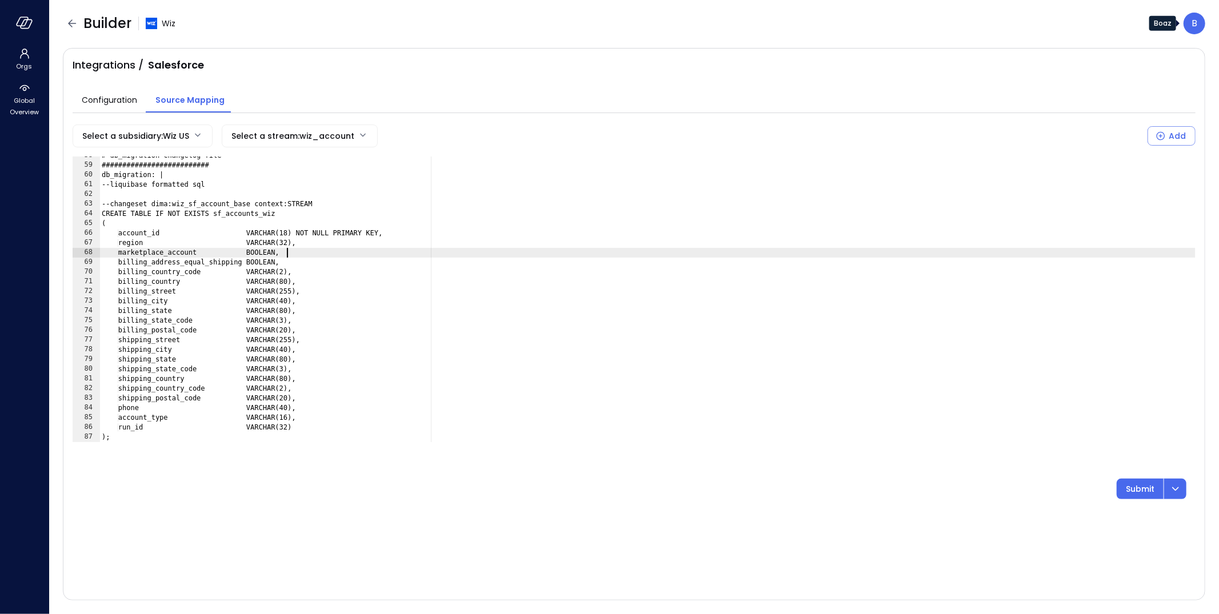
click at [159, 204] on div "# db_migration changelog file ########################## db_migration: | --liqu…" at bounding box center [647, 303] width 1096 height 305
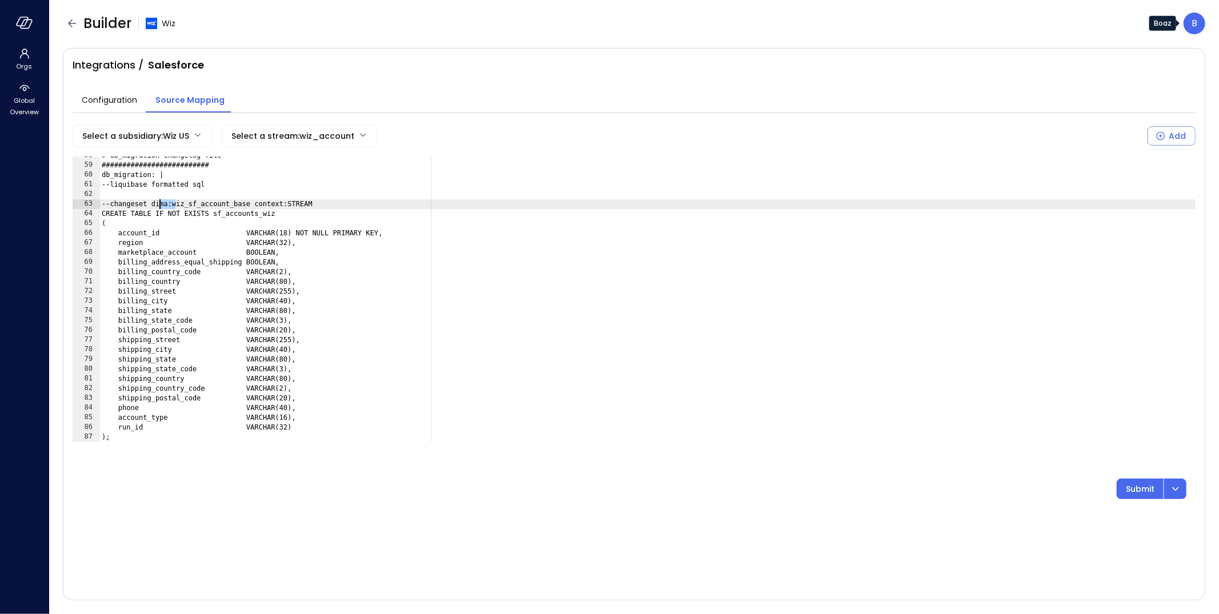
click at [159, 204] on div "# db_migration changelog file ########################## db_migration: | --liqu…" at bounding box center [647, 303] width 1096 height 305
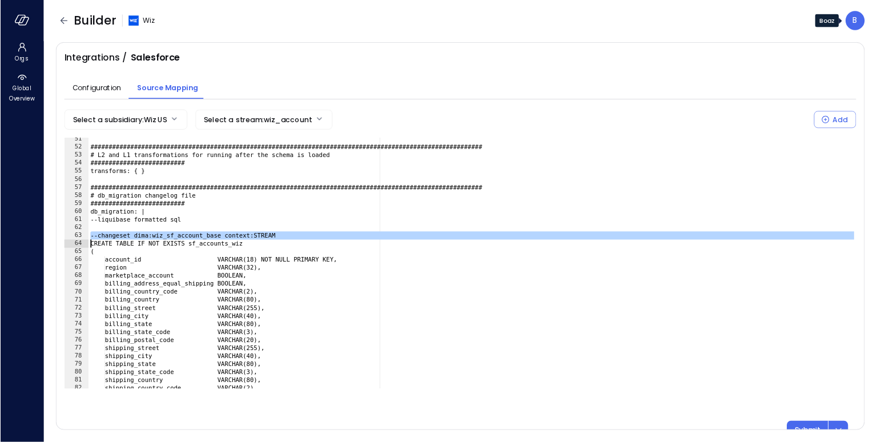
scroll to position [459, 0]
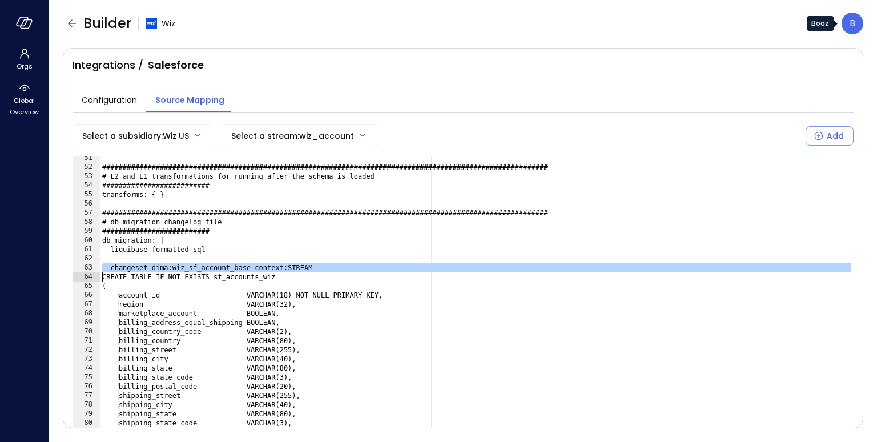
click at [190, 267] on div "###############################################################################…" at bounding box center [477, 306] width 754 height 304
type textarea "**********"
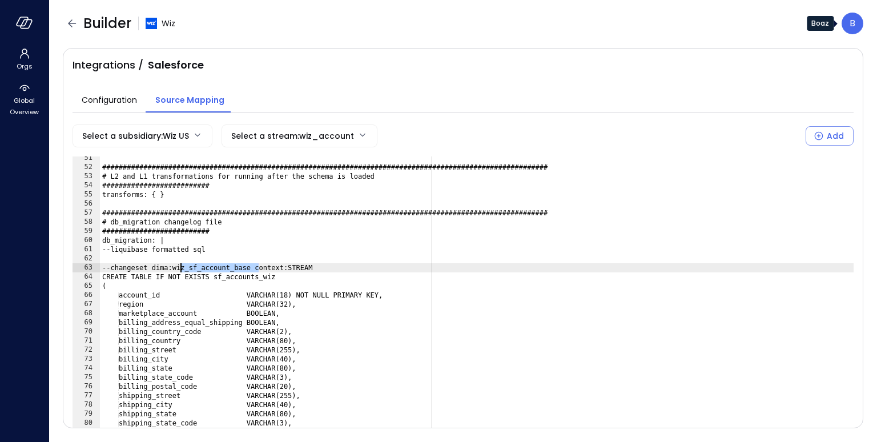
click at [190, 267] on div "###############################################################################…" at bounding box center [477, 306] width 754 height 304
click at [233, 265] on div "###############################################################################…" at bounding box center [477, 306] width 754 height 304
drag, startPoint x: 323, startPoint y: 266, endPoint x: 159, endPoint y: 265, distance: 164.0
click at [159, 265] on div "###############################################################################…" at bounding box center [477, 306] width 754 height 304
